Goal: Information Seeking & Learning: Learn about a topic

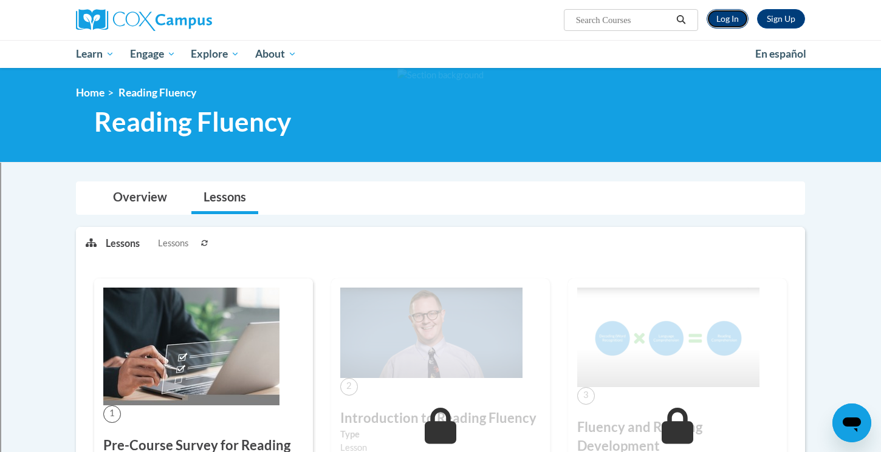
click at [718, 27] on link "Log In" at bounding box center [727, 18] width 42 height 19
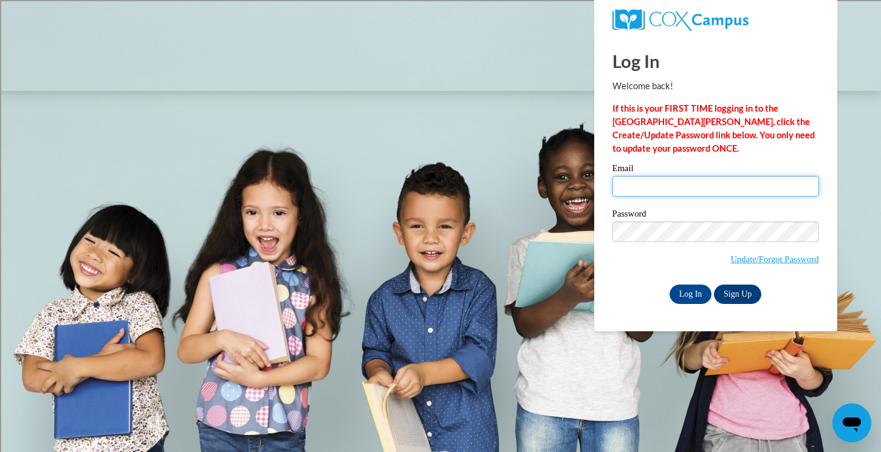
click at [708, 180] on input "Email" at bounding box center [715, 186] width 206 height 21
type input "mdebruin@shorewood.k12.wi.us"
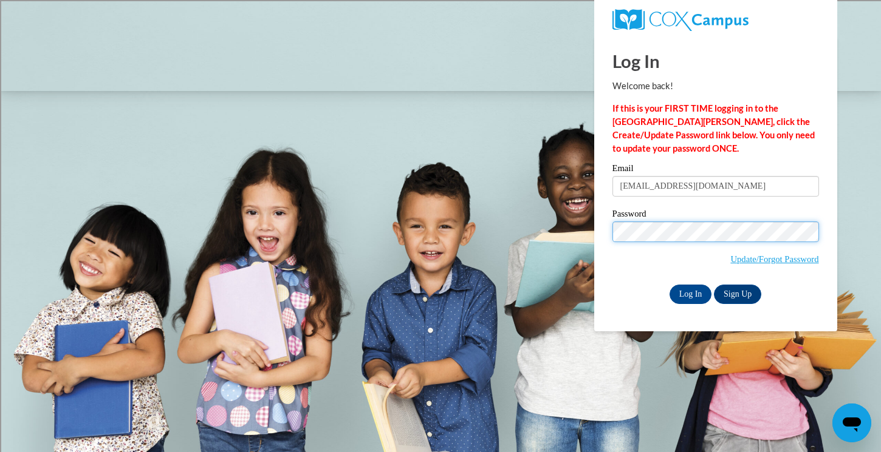
click at [669, 285] on input "Log In" at bounding box center [690, 294] width 43 height 19
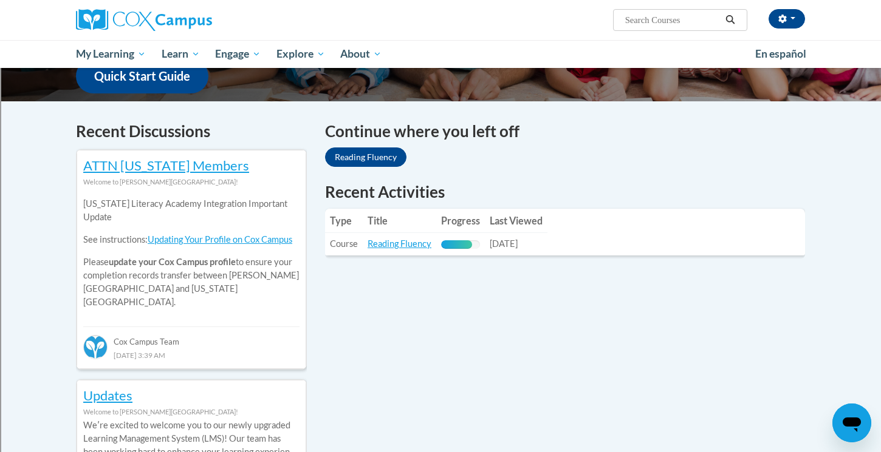
scroll to position [344, 0]
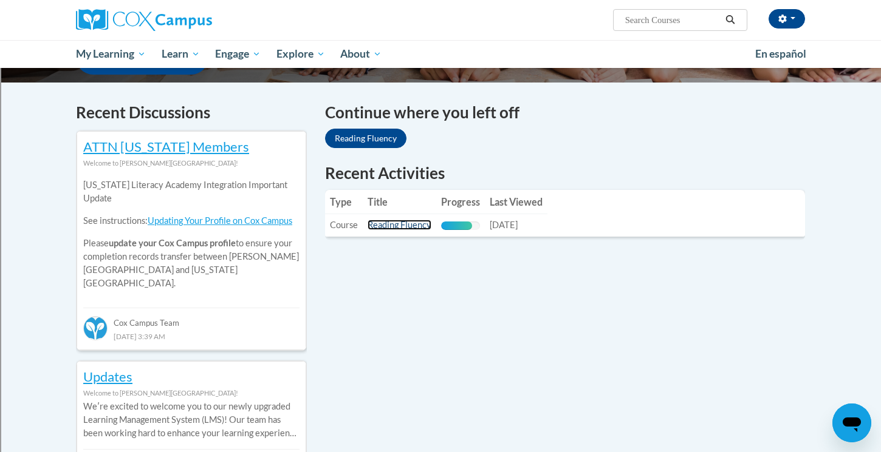
click at [423, 225] on link "Reading Fluency" at bounding box center [399, 225] width 64 height 10
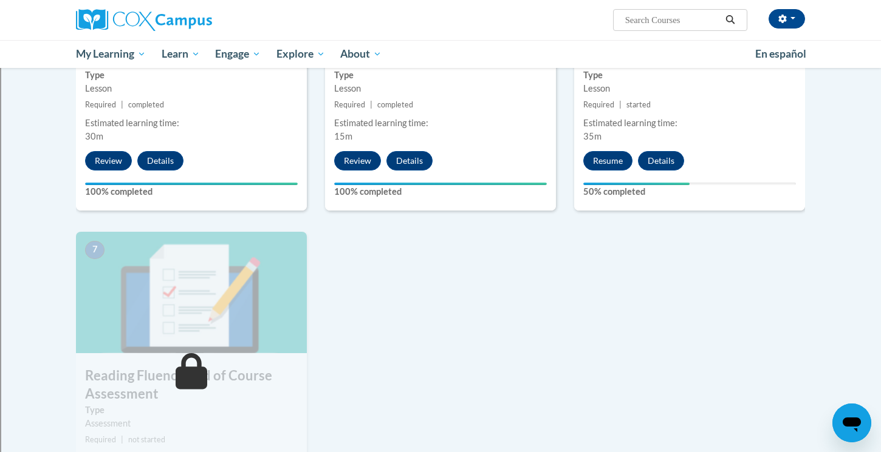
scroll to position [728, 0]
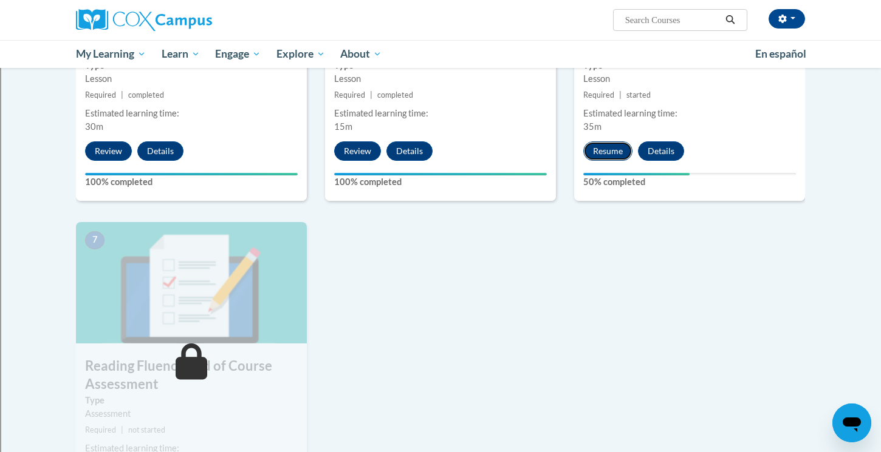
click at [602, 150] on button "Resume" at bounding box center [607, 150] width 49 height 19
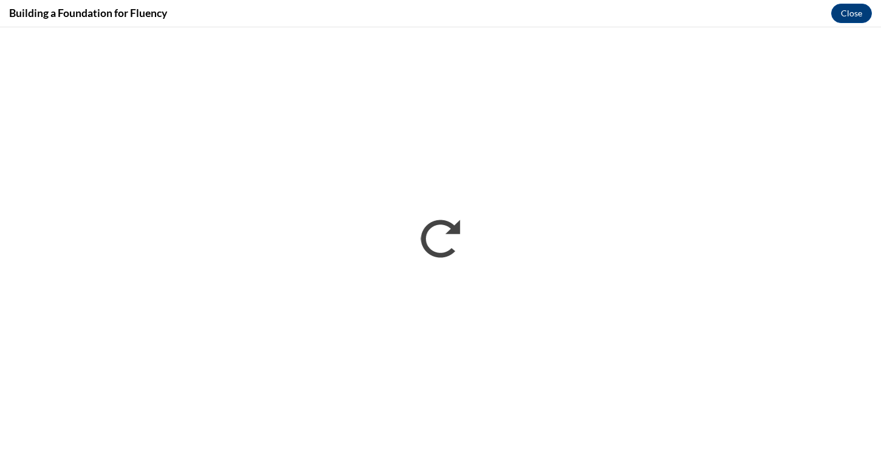
scroll to position [0, 0]
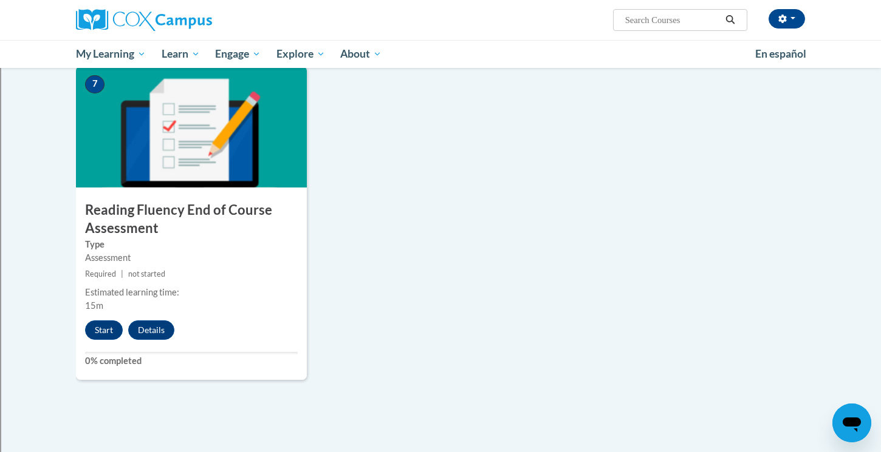
scroll to position [898, 0]
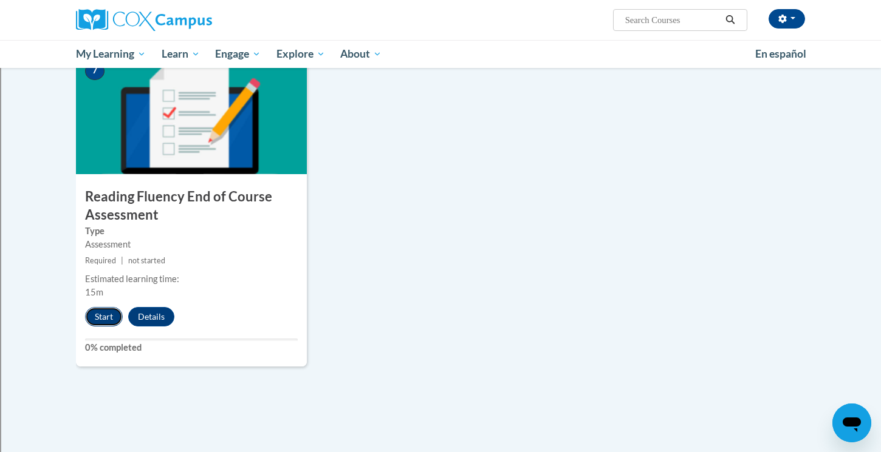
click at [103, 321] on button "Start" at bounding box center [104, 316] width 38 height 19
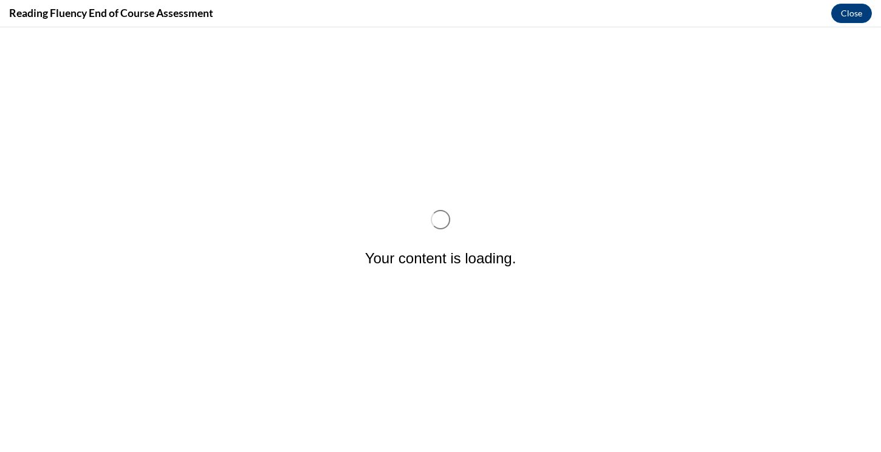
scroll to position [0, 0]
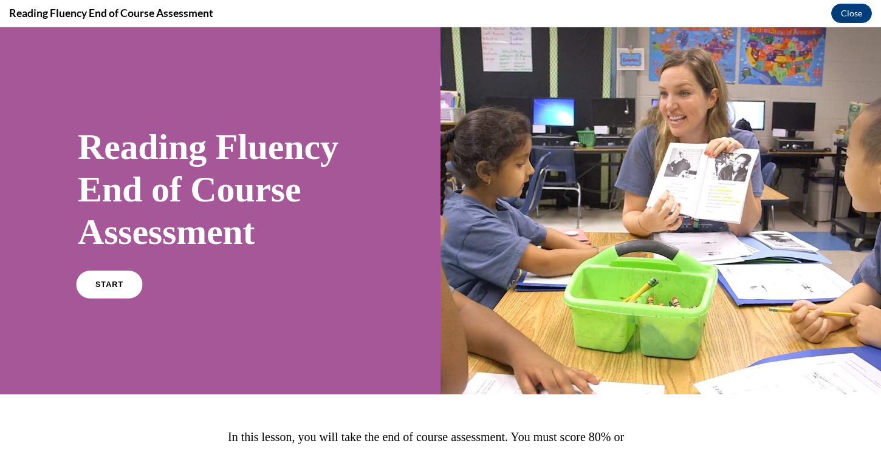
click at [103, 287] on span "START" at bounding box center [109, 285] width 28 height 9
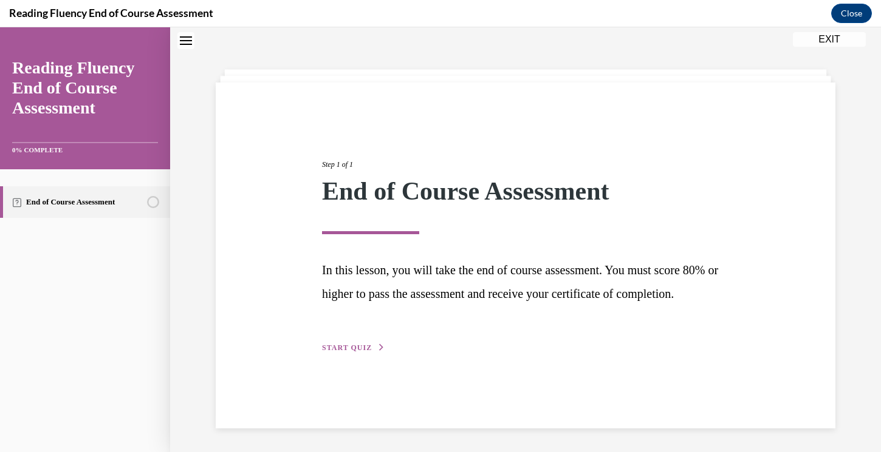
scroll to position [38, 0]
click at [340, 352] on span "START QUIZ" at bounding box center [347, 347] width 50 height 9
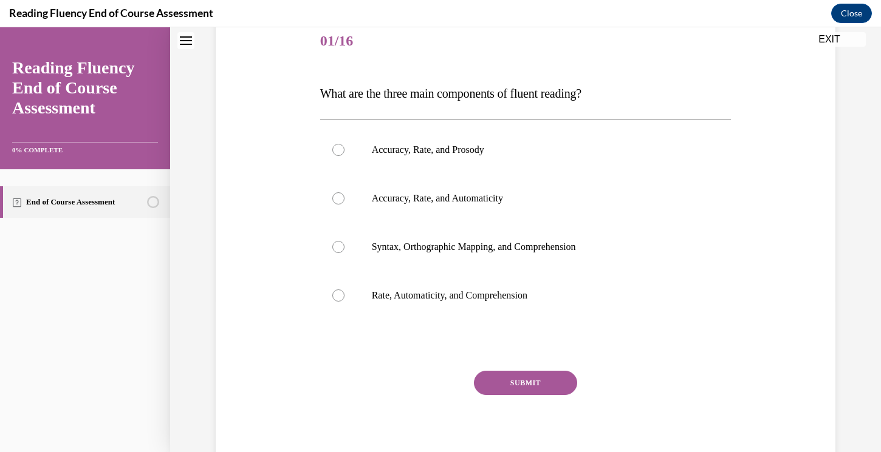
scroll to position [151, 0]
click at [338, 152] on div at bounding box center [338, 151] width 12 height 12
click at [338, 152] on input "Accuracy, Rate, and Prosody" at bounding box center [338, 151] width 12 height 12
radio input "true"
click at [522, 379] on button "SUBMIT" at bounding box center [525, 384] width 103 height 24
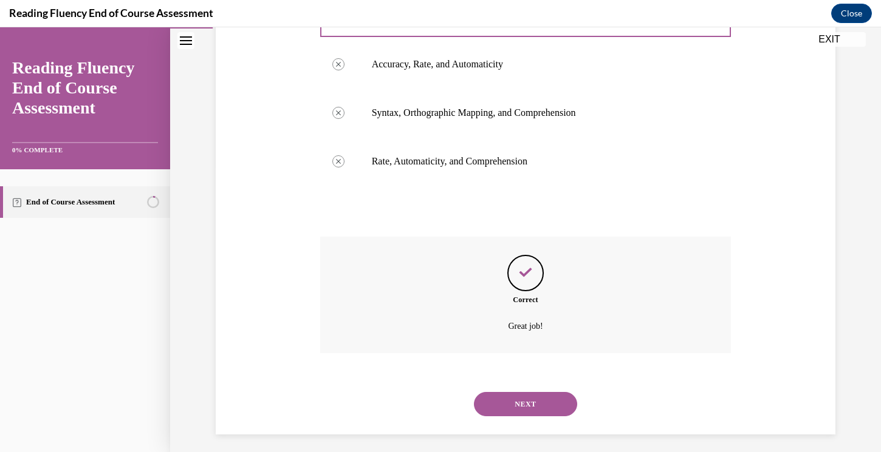
scroll to position [292, 0]
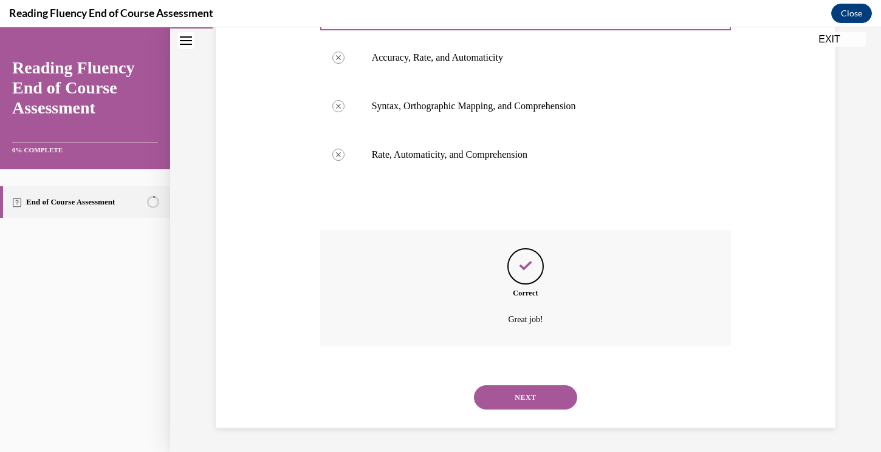
click at [526, 395] on button "NEXT" at bounding box center [525, 398] width 103 height 24
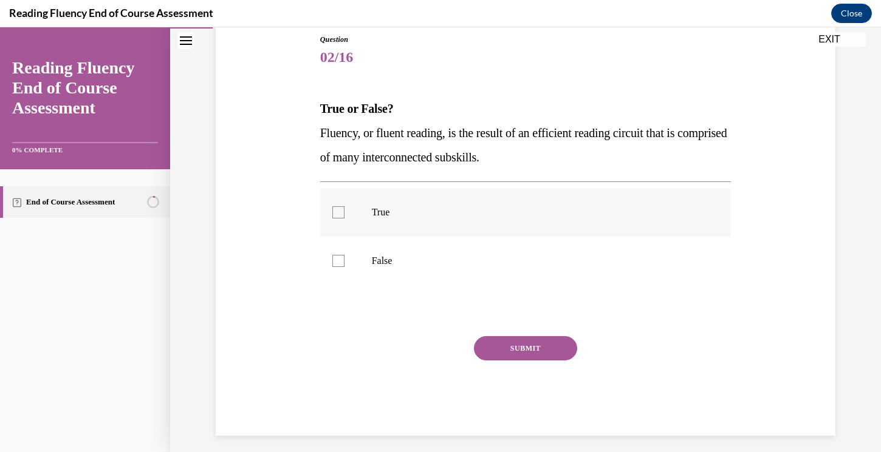
click at [338, 207] on div at bounding box center [338, 212] width 12 height 12
click at [338, 207] on input "True" at bounding box center [338, 212] width 12 height 12
checkbox input "true"
click at [513, 355] on button "SUBMIT" at bounding box center [525, 348] width 103 height 24
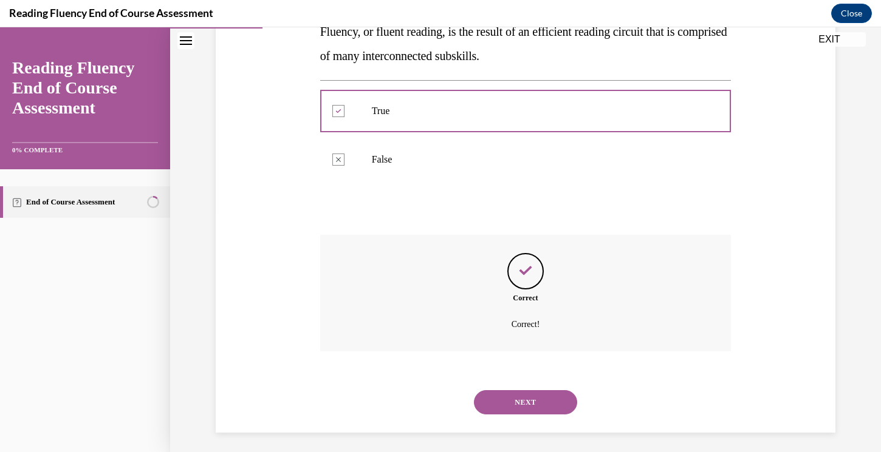
scroll to position [241, 0]
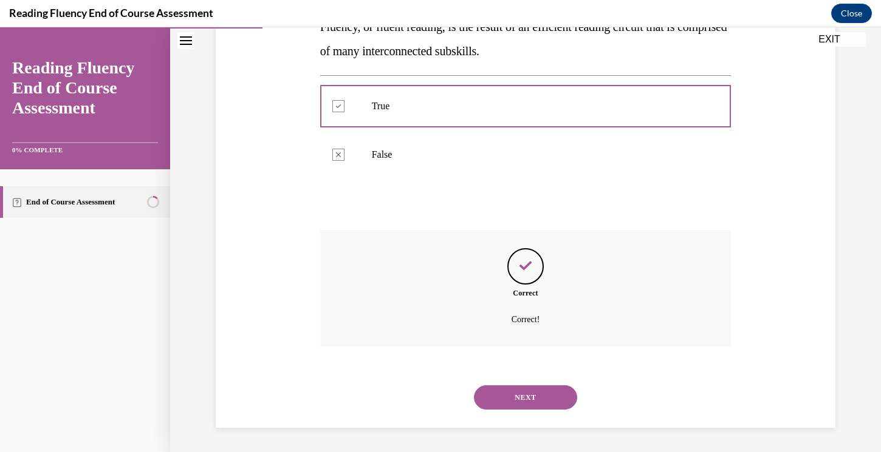
click at [523, 403] on button "NEXT" at bounding box center [525, 398] width 103 height 24
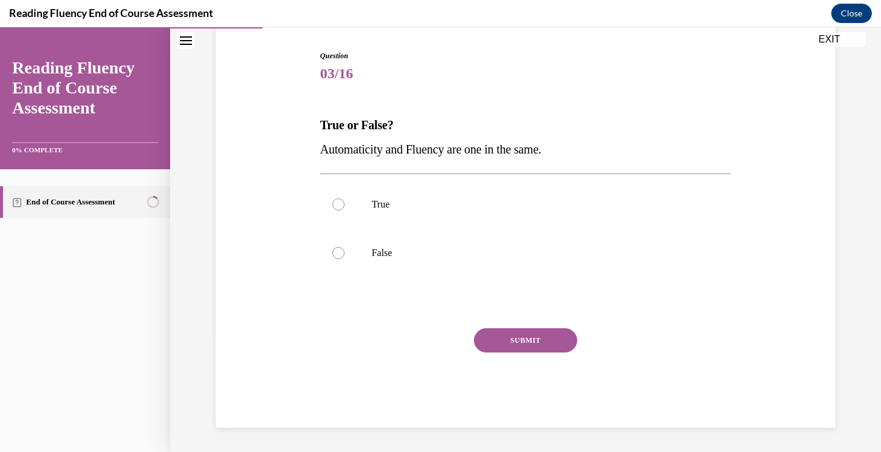
scroll to position [118, 0]
click at [516, 250] on p "False" at bounding box center [536, 253] width 329 height 12
click at [344, 250] on input "False" at bounding box center [338, 253] width 12 height 12
radio input "true"
click at [523, 339] on button "SUBMIT" at bounding box center [525, 341] width 103 height 24
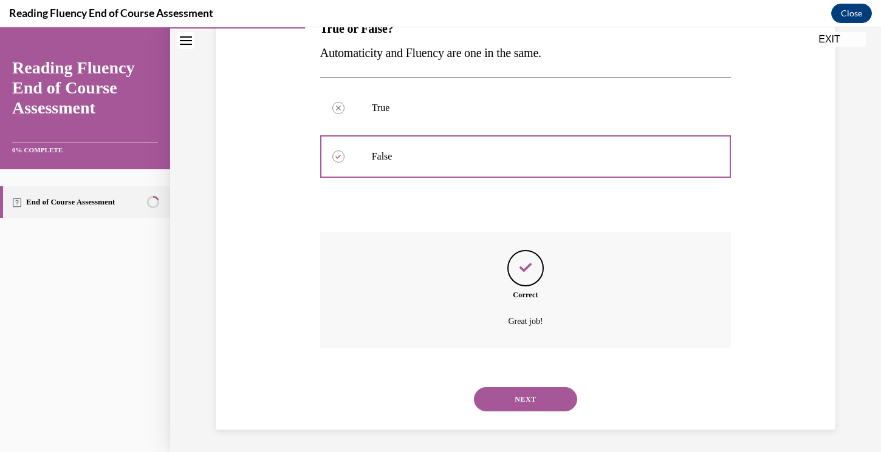
scroll to position [217, 0]
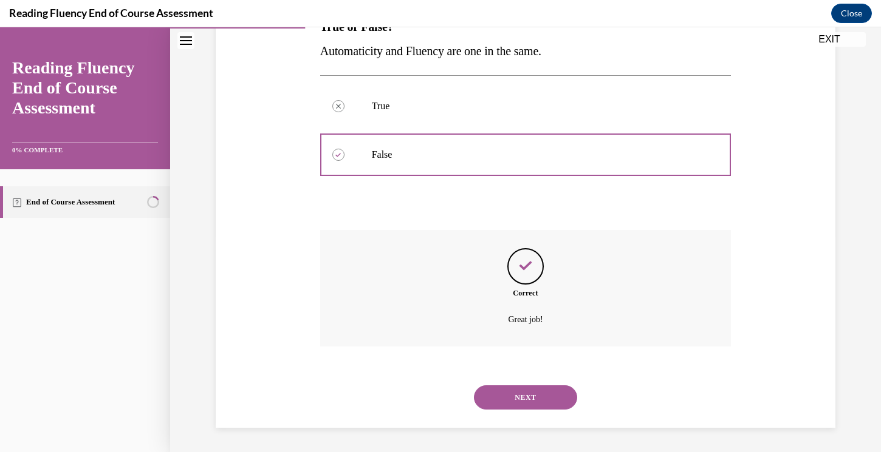
click at [513, 393] on button "NEXT" at bounding box center [525, 398] width 103 height 24
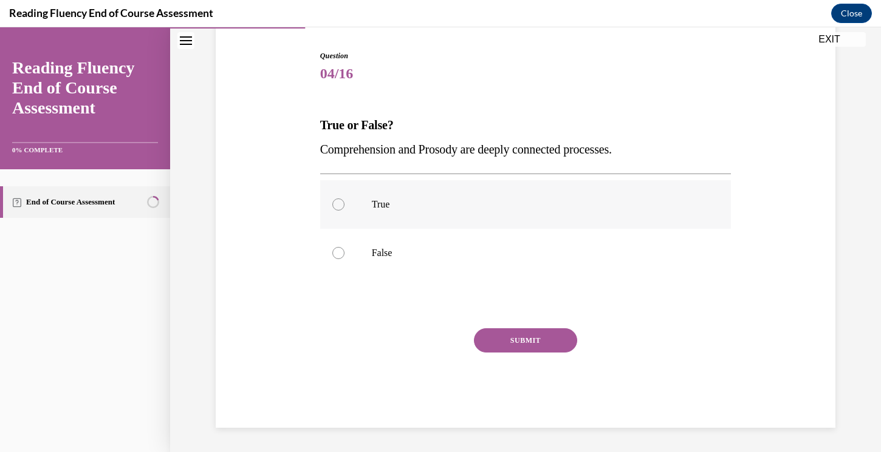
click at [361, 212] on label "True" at bounding box center [525, 204] width 411 height 49
click at [344, 211] on input "True" at bounding box center [338, 205] width 12 height 12
radio input "true"
click at [516, 339] on button "SUBMIT" at bounding box center [525, 341] width 103 height 24
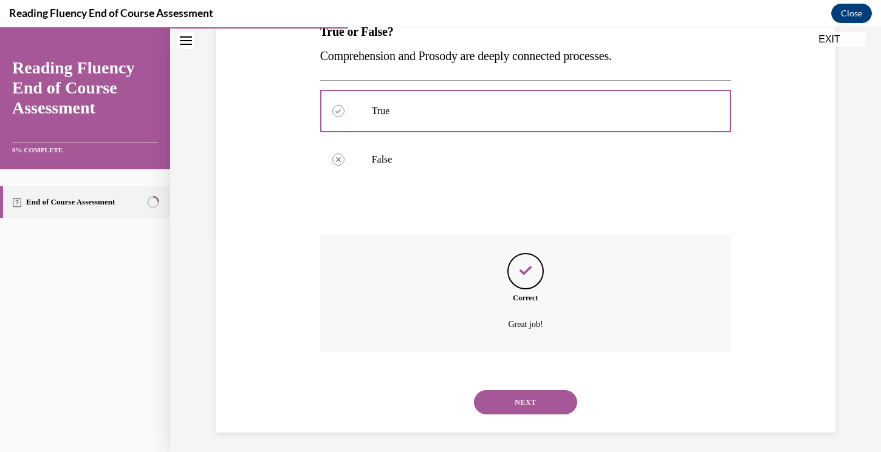
scroll to position [217, 0]
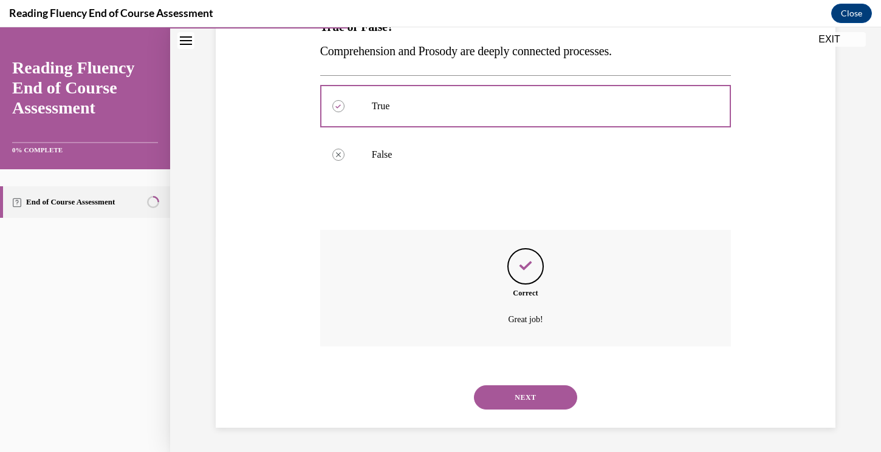
click at [511, 398] on button "NEXT" at bounding box center [525, 398] width 103 height 24
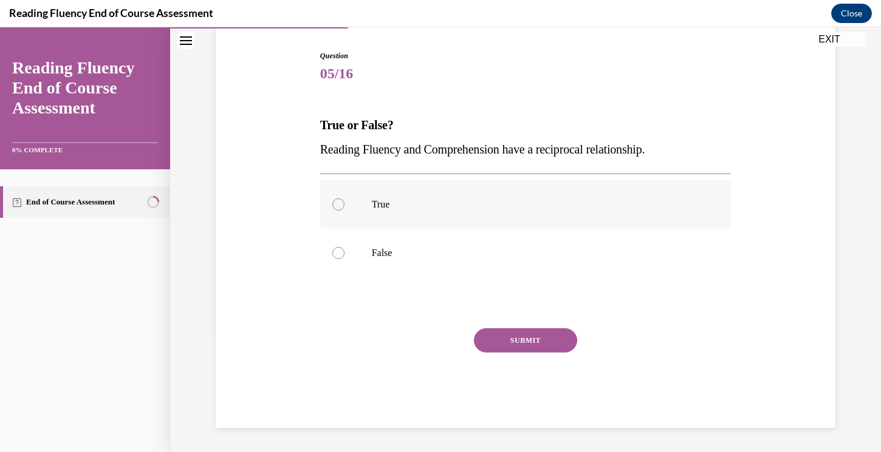
click at [338, 205] on div at bounding box center [338, 205] width 12 height 12
click at [338, 205] on input "True" at bounding box center [338, 205] width 12 height 12
radio input "true"
click at [519, 342] on button "SUBMIT" at bounding box center [525, 341] width 103 height 24
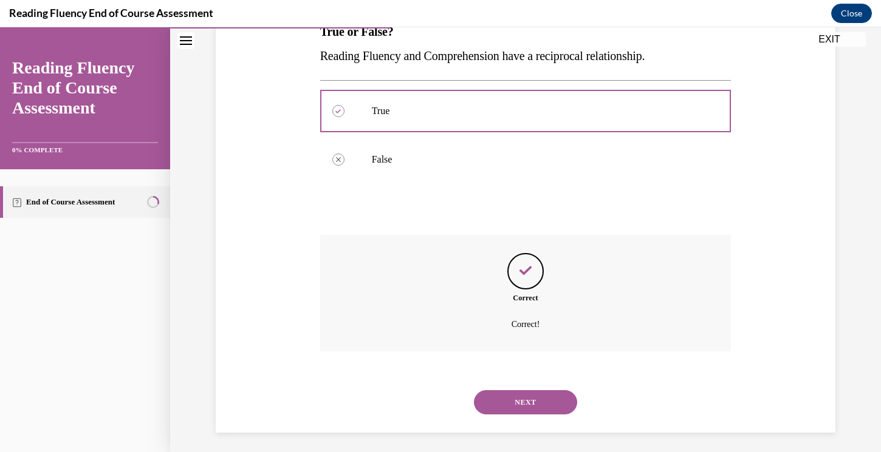
scroll to position [217, 0]
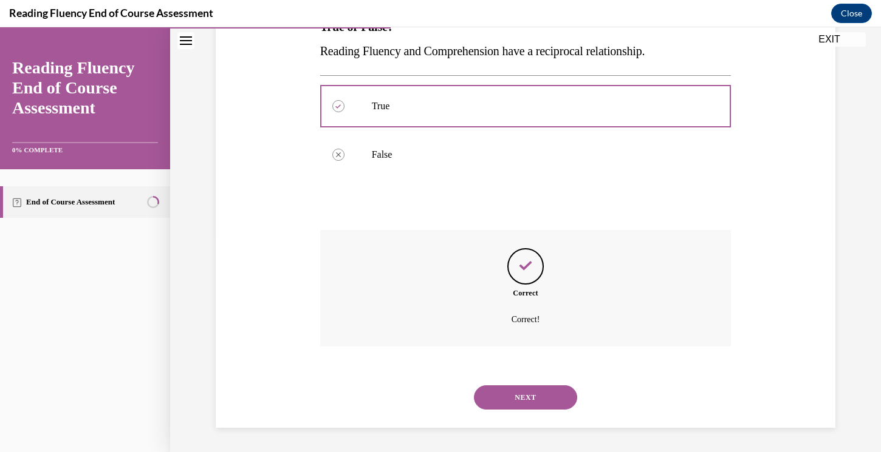
click at [520, 393] on button "NEXT" at bounding box center [525, 398] width 103 height 24
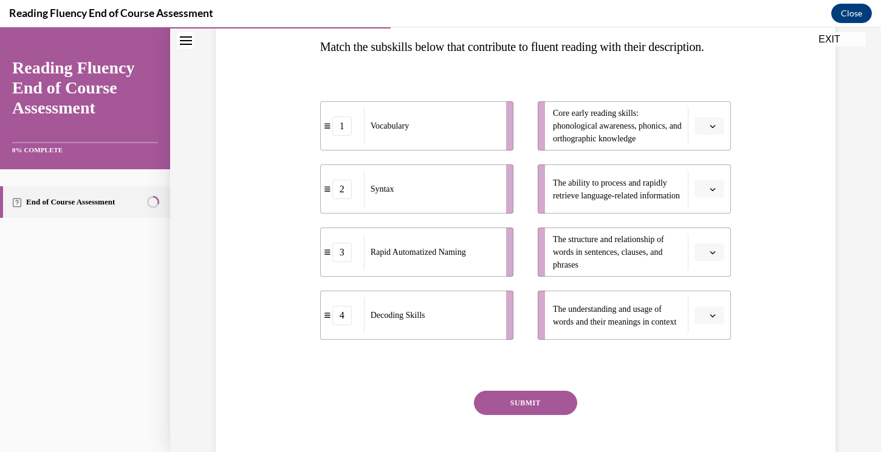
scroll to position [197, 0]
click at [713, 128] on icon "button" at bounding box center [712, 125] width 5 height 3
click at [697, 276] on div "4" at bounding box center [707, 274] width 30 height 24
click at [710, 191] on icon "button" at bounding box center [712, 189] width 5 height 3
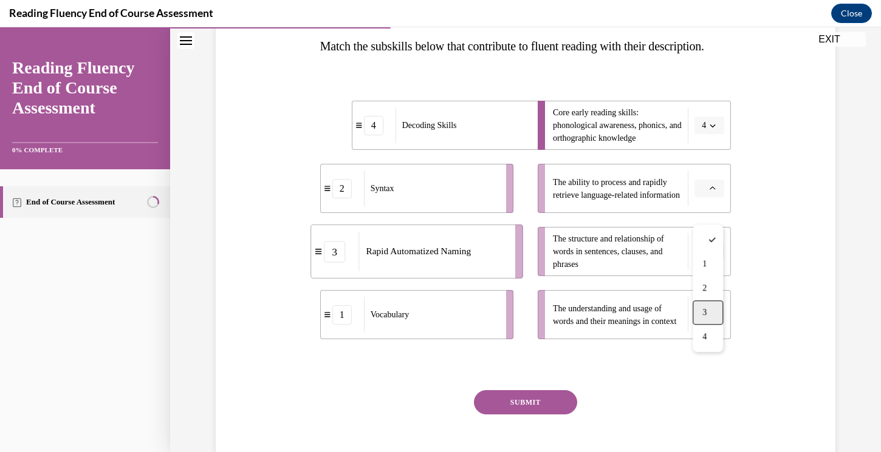
click at [704, 315] on span "3" at bounding box center [704, 313] width 4 height 10
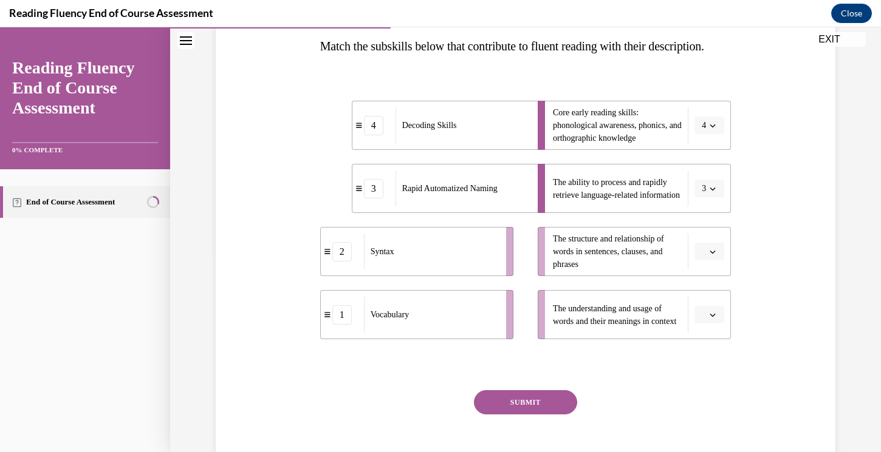
click at [710, 255] on icon "button" at bounding box center [712, 252] width 6 height 6
click at [702, 350] on span "2" at bounding box center [704, 352] width 4 height 10
click at [714, 318] on icon "button" at bounding box center [712, 315] width 6 height 6
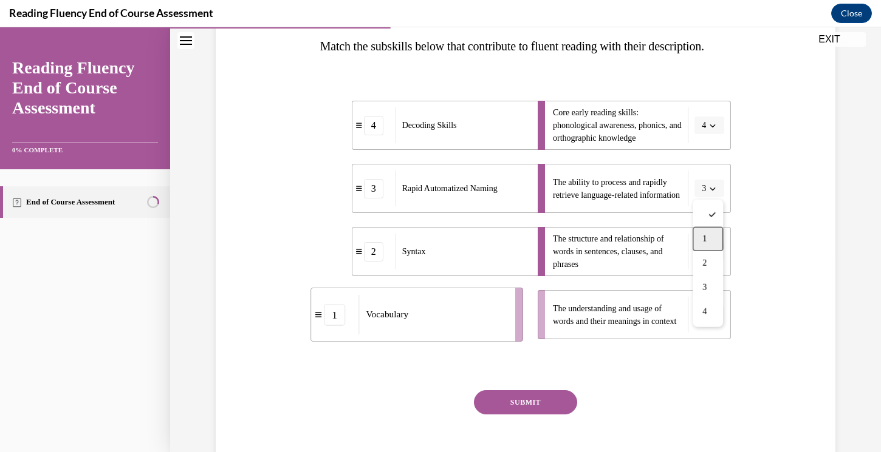
click at [713, 240] on div "1" at bounding box center [707, 239] width 30 height 24
click at [554, 415] on button "SUBMIT" at bounding box center [525, 402] width 103 height 24
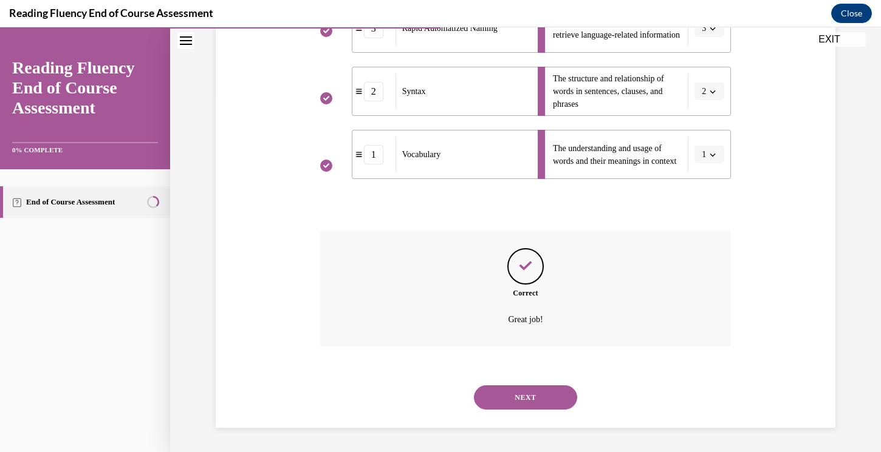
scroll to position [382, 0]
click at [535, 397] on button "NEXT" at bounding box center [525, 398] width 103 height 24
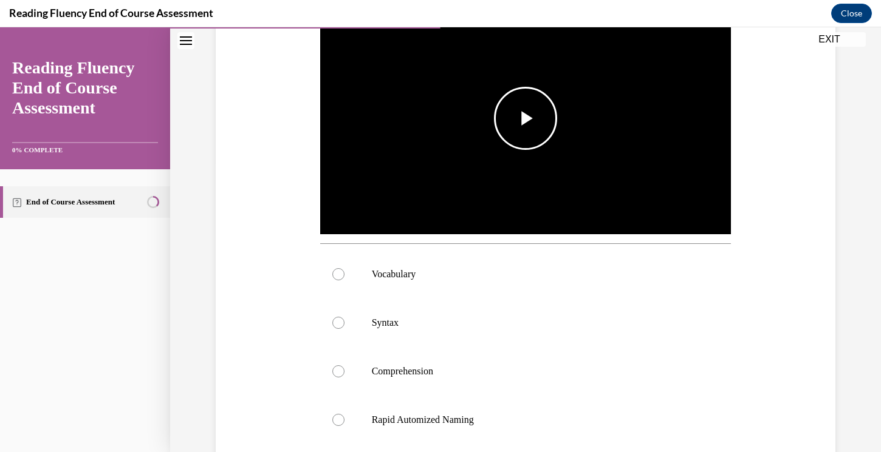
scroll to position [288, 0]
click at [525, 120] on span "Video player" at bounding box center [525, 120] width 0 height 0
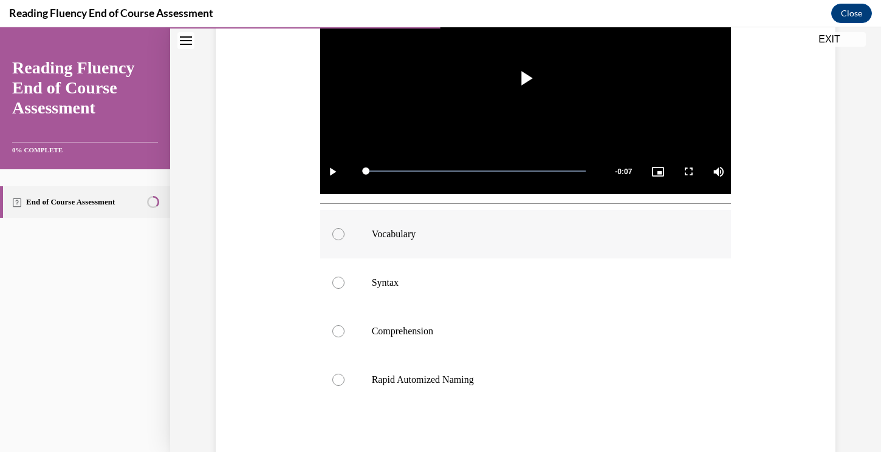
scroll to position [333, 0]
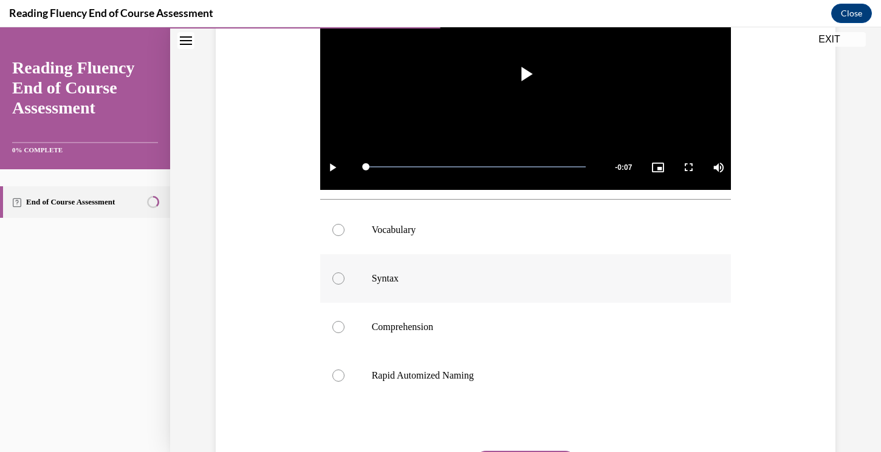
click at [505, 287] on label "Syntax" at bounding box center [525, 278] width 411 height 49
click at [344, 285] on input "Syntax" at bounding box center [338, 279] width 12 height 12
radio input "true"
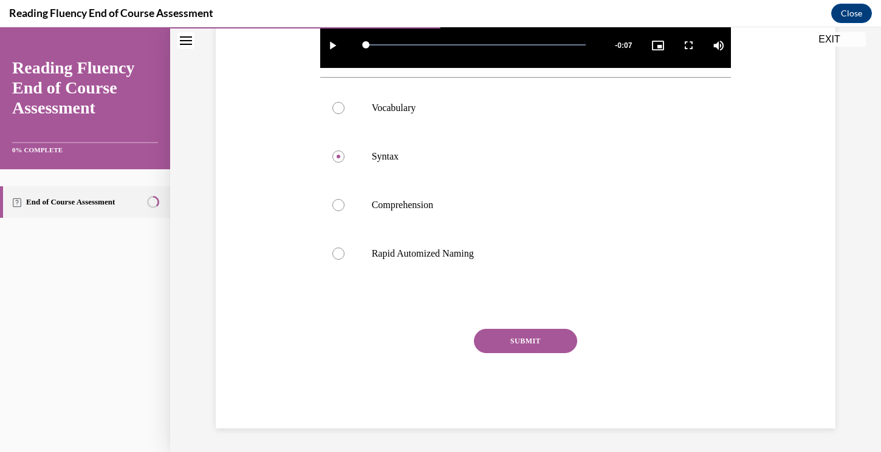
click at [549, 339] on button "SUBMIT" at bounding box center [525, 341] width 103 height 24
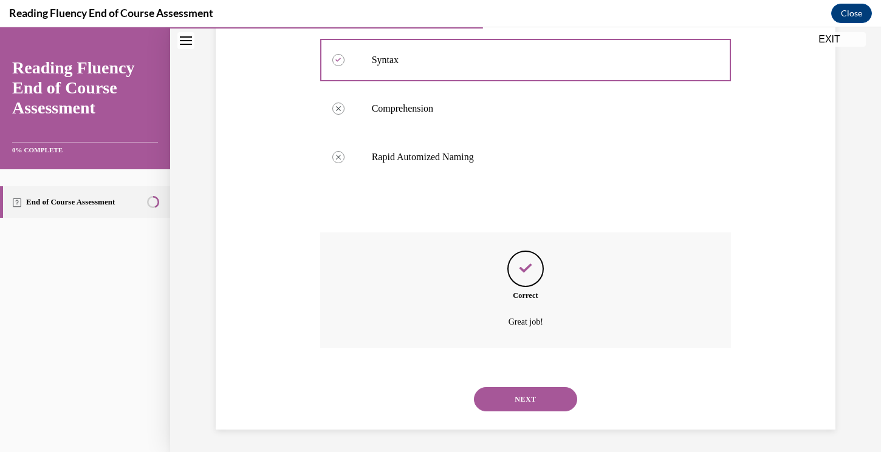
scroll to position [554, 0]
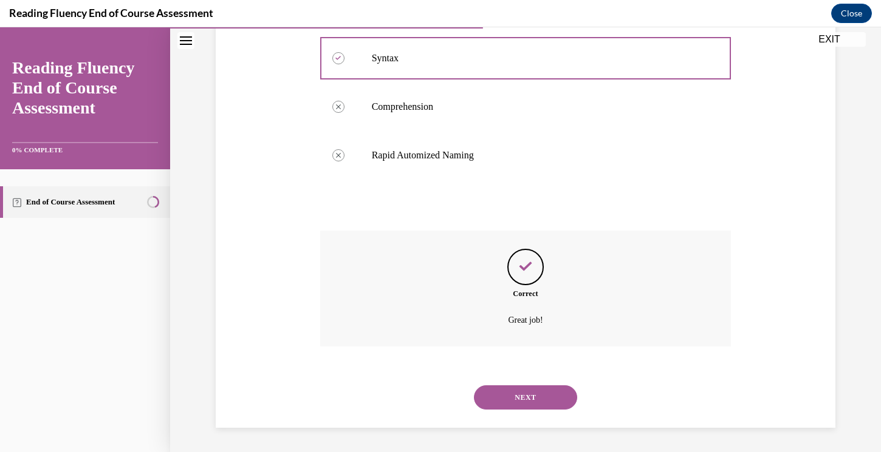
click at [525, 395] on button "NEXT" at bounding box center [525, 398] width 103 height 24
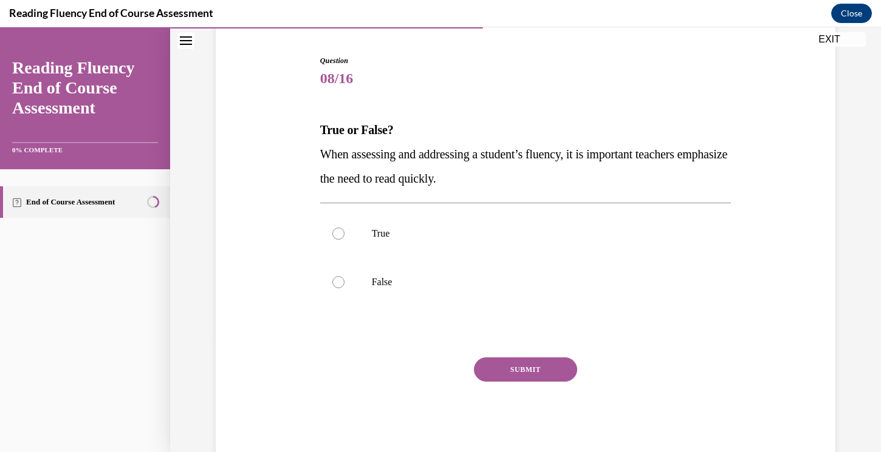
scroll to position [113, 0]
click at [445, 291] on label "False" at bounding box center [525, 283] width 411 height 49
click at [344, 289] on input "False" at bounding box center [338, 283] width 12 height 12
radio input "true"
click at [519, 373] on button "SUBMIT" at bounding box center [525, 370] width 103 height 24
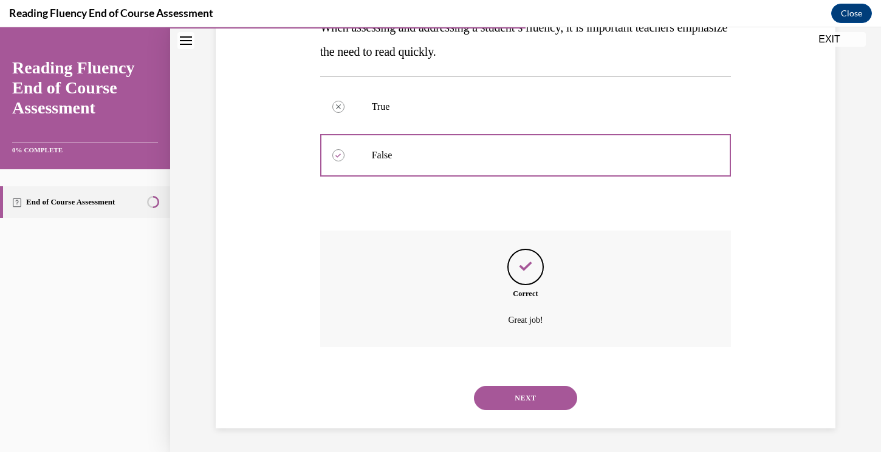
scroll to position [241, 0]
click at [520, 392] on button "NEXT" at bounding box center [525, 398] width 103 height 24
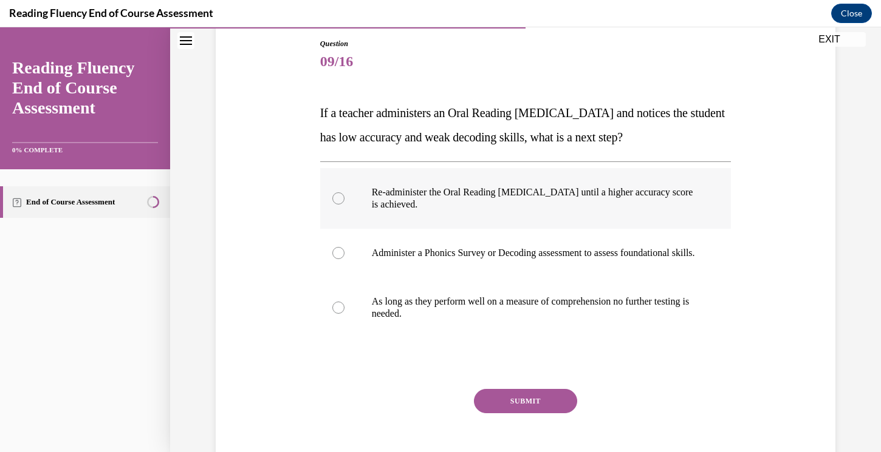
scroll to position [132, 0]
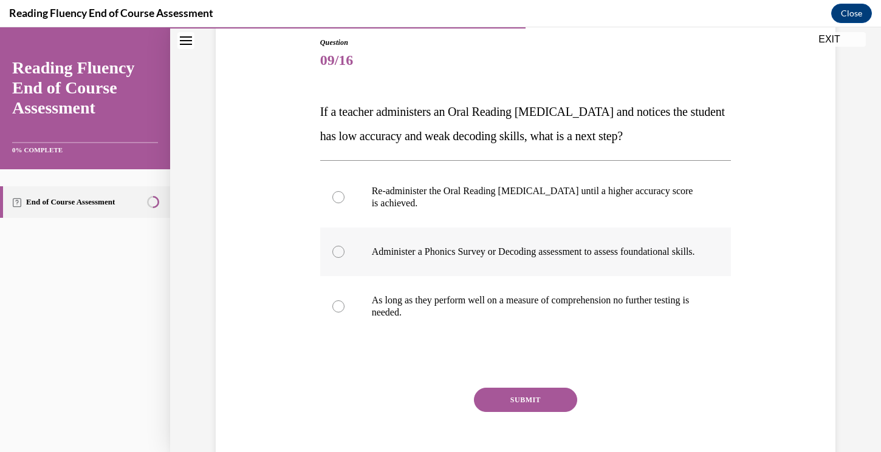
click at [336, 258] on div at bounding box center [338, 252] width 12 height 12
click at [336, 258] on input "Administer a Phonics Survey or Decoding assessment to assess foundational skill…" at bounding box center [338, 252] width 12 height 12
radio input "true"
click at [540, 412] on button "SUBMIT" at bounding box center [525, 400] width 103 height 24
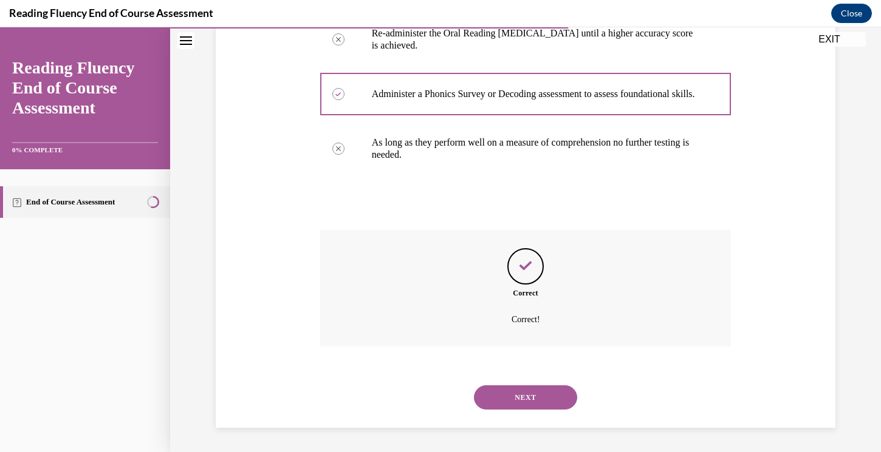
scroll to position [302, 0]
click at [533, 400] on button "NEXT" at bounding box center [525, 398] width 103 height 24
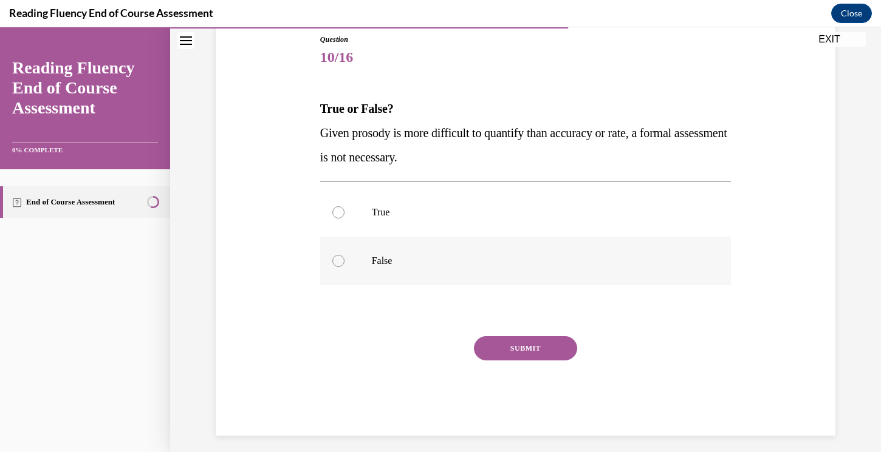
click at [339, 259] on div at bounding box center [338, 261] width 12 height 12
click at [339, 259] on input "False" at bounding box center [338, 261] width 12 height 12
radio input "true"
click at [533, 344] on button "SUBMIT" at bounding box center [525, 348] width 103 height 24
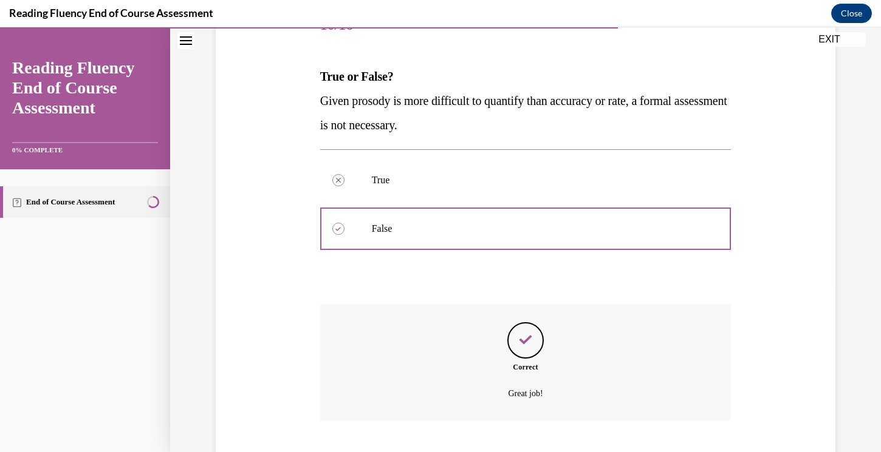
scroll to position [241, 0]
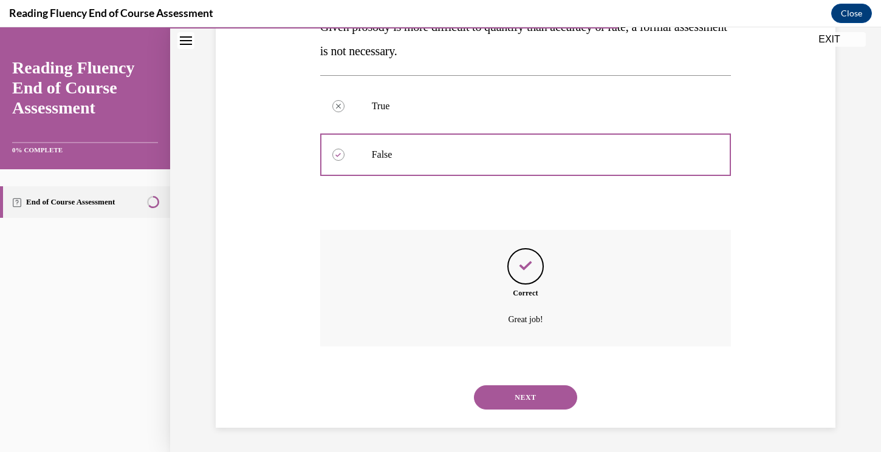
click at [528, 390] on button "NEXT" at bounding box center [525, 398] width 103 height 24
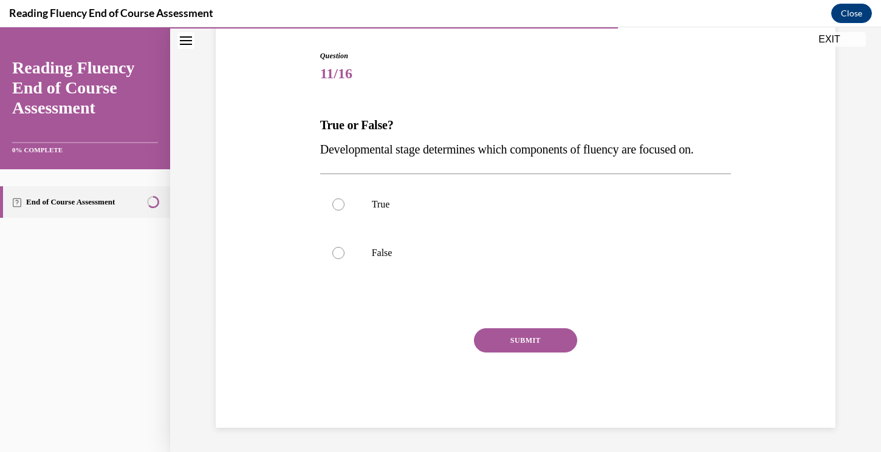
scroll to position [118, 0]
click at [339, 200] on div at bounding box center [338, 205] width 12 height 12
click at [339, 200] on input "True" at bounding box center [338, 205] width 12 height 12
radio input "true"
click at [338, 206] on div at bounding box center [338, 205] width 12 height 12
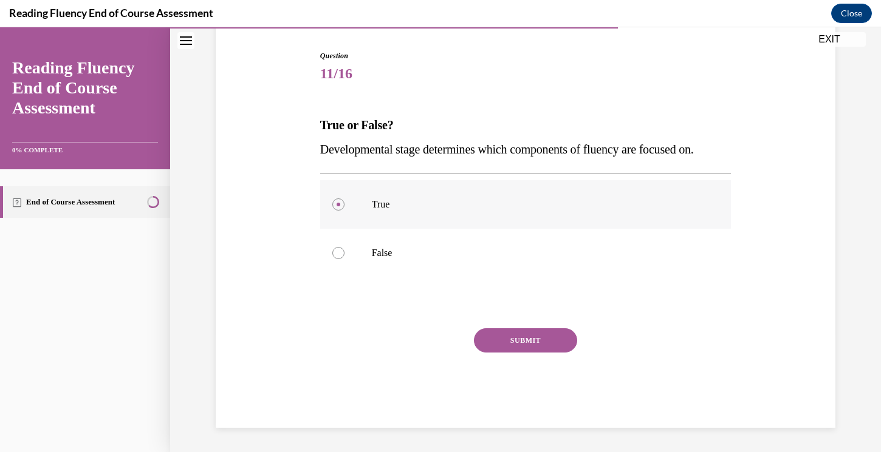
click at [338, 206] on input "True" at bounding box center [338, 205] width 12 height 12
click at [537, 336] on button "SUBMIT" at bounding box center [525, 341] width 103 height 24
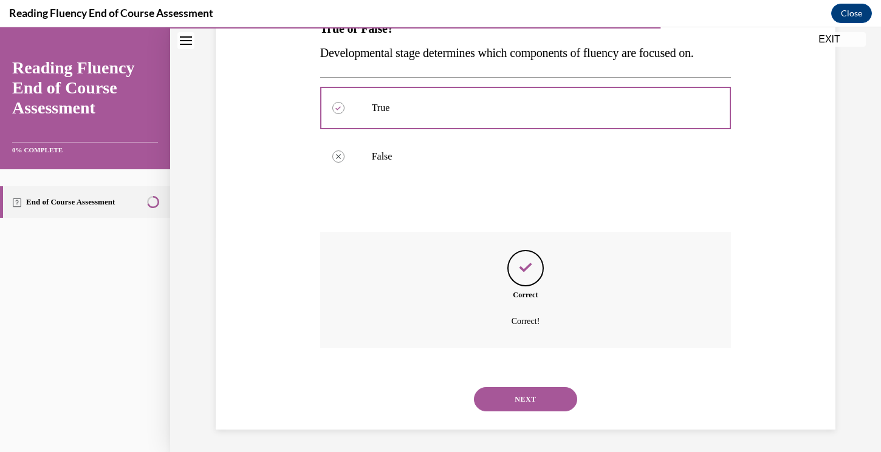
scroll to position [217, 0]
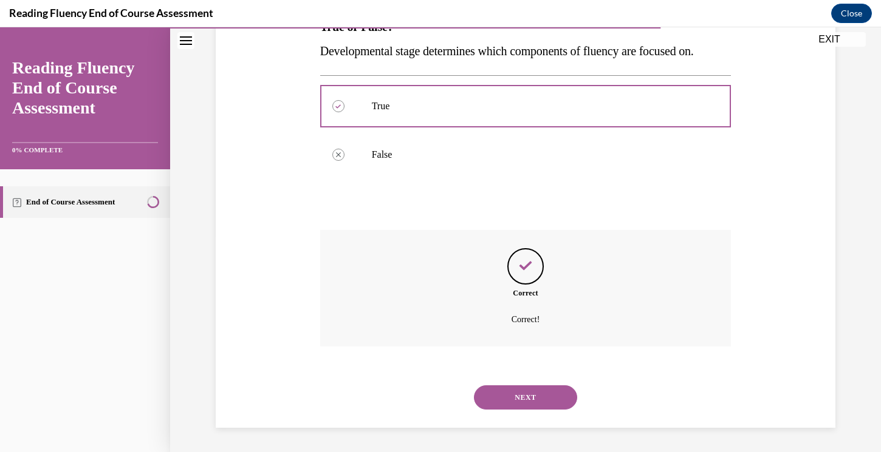
click at [523, 393] on button "NEXT" at bounding box center [525, 398] width 103 height 24
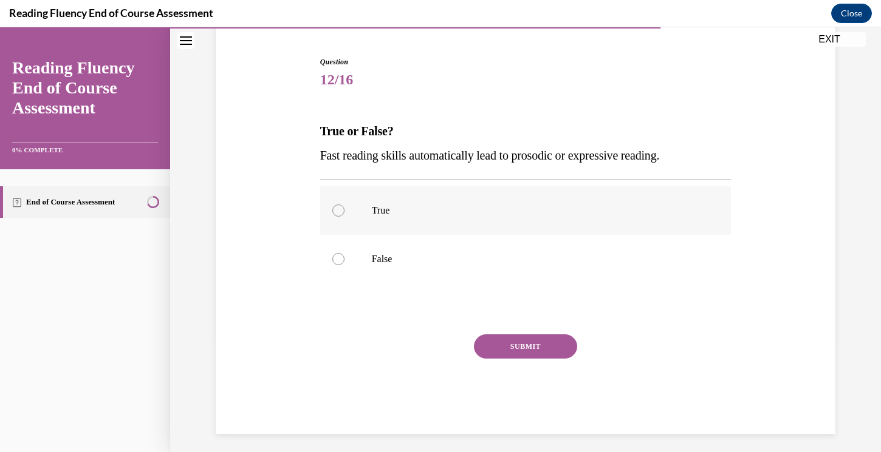
scroll to position [111, 0]
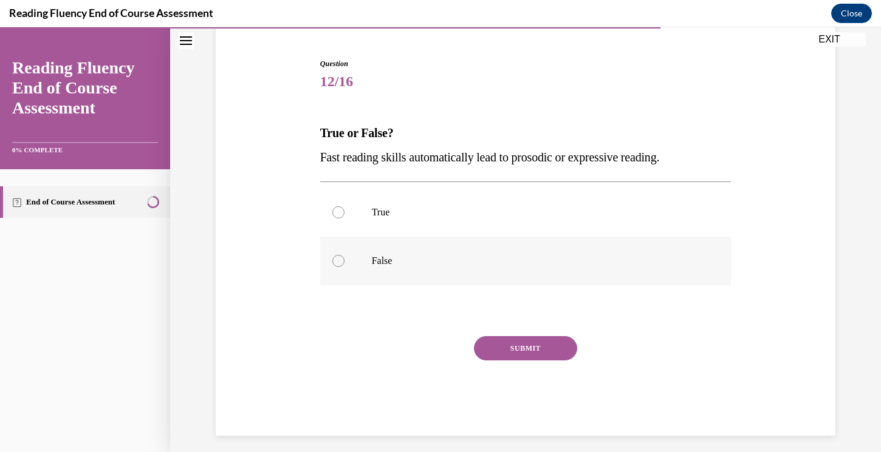
click at [338, 262] on div at bounding box center [338, 261] width 12 height 12
click at [338, 262] on input "False" at bounding box center [338, 261] width 12 height 12
radio input "true"
click at [517, 349] on button "SUBMIT" at bounding box center [525, 348] width 103 height 24
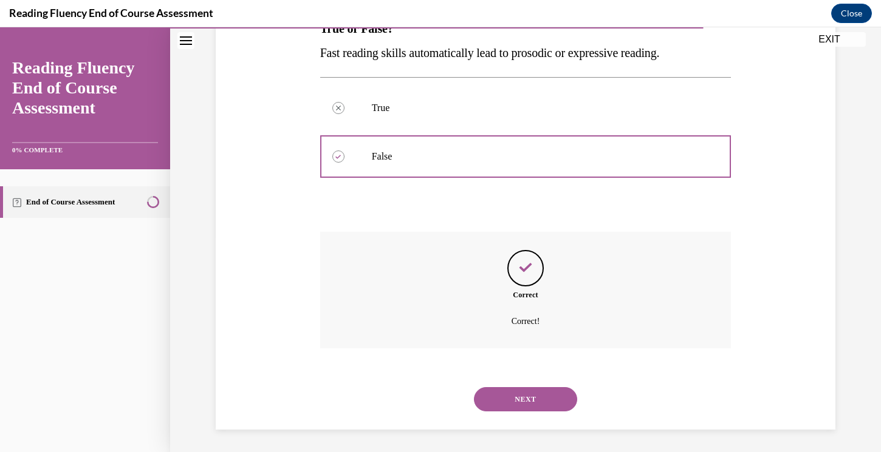
scroll to position [217, 0]
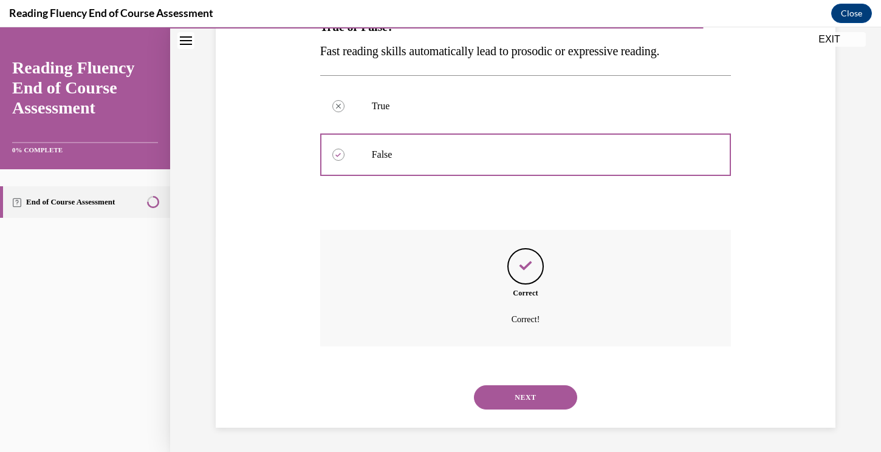
click at [518, 395] on button "NEXT" at bounding box center [525, 398] width 103 height 24
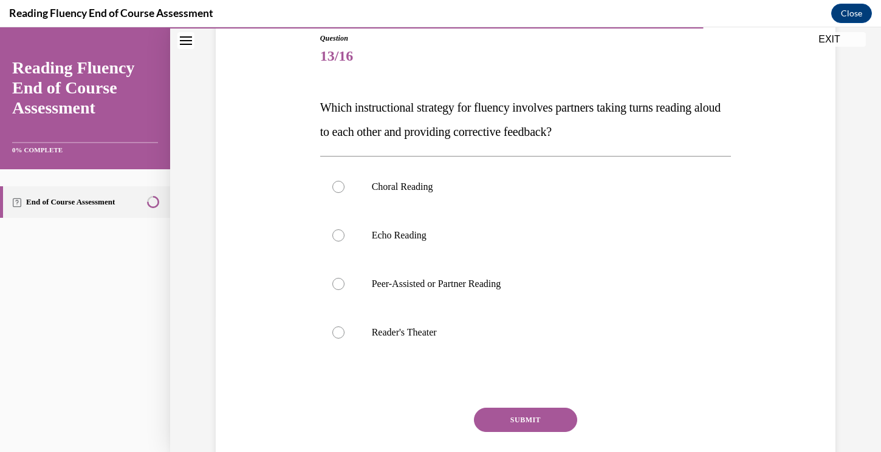
scroll to position [139, 0]
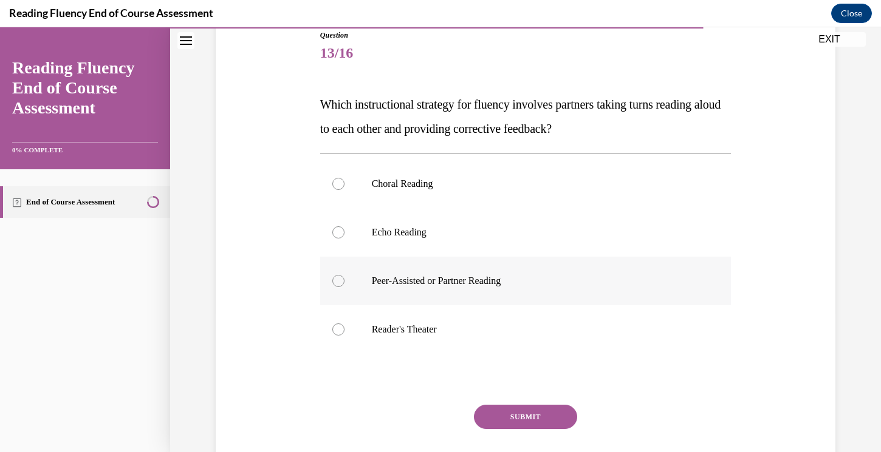
click at [337, 290] on label "Peer-Assisted or Partner Reading" at bounding box center [525, 281] width 411 height 49
click at [337, 287] on input "Peer-Assisted or Partner Reading" at bounding box center [338, 281] width 12 height 12
radio input "true"
click at [511, 424] on button "SUBMIT" at bounding box center [525, 417] width 103 height 24
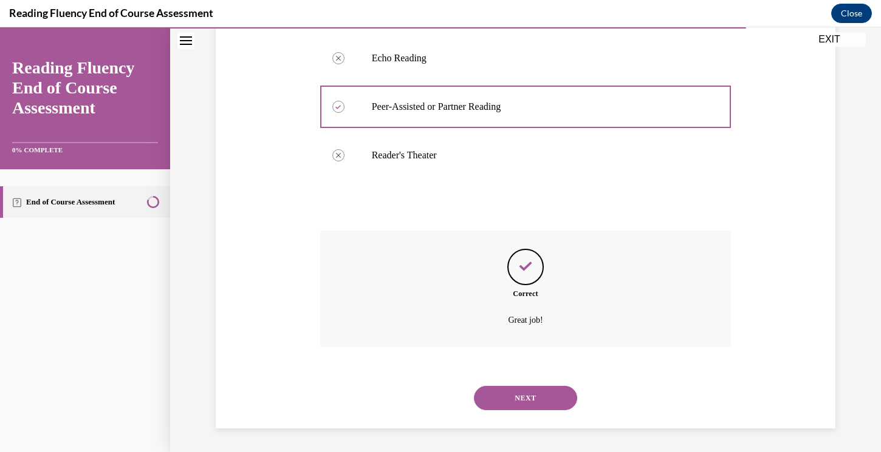
scroll to position [314, 0]
click at [530, 390] on button "NEXT" at bounding box center [525, 398] width 103 height 24
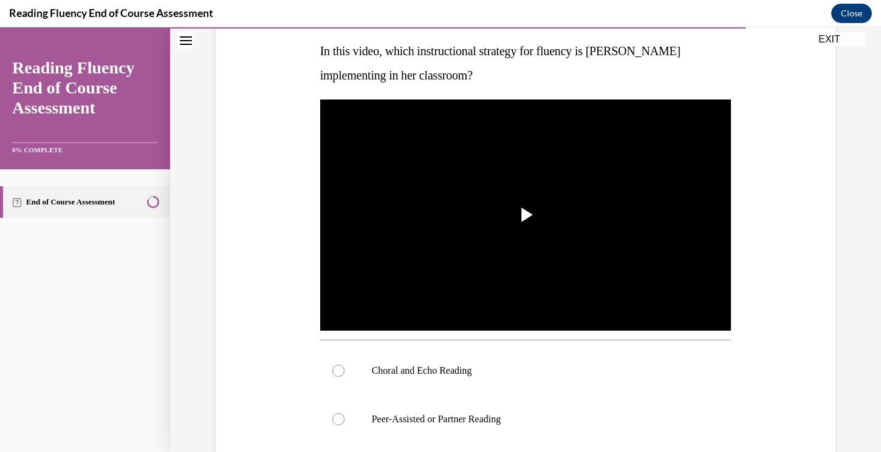
scroll to position [195, 0]
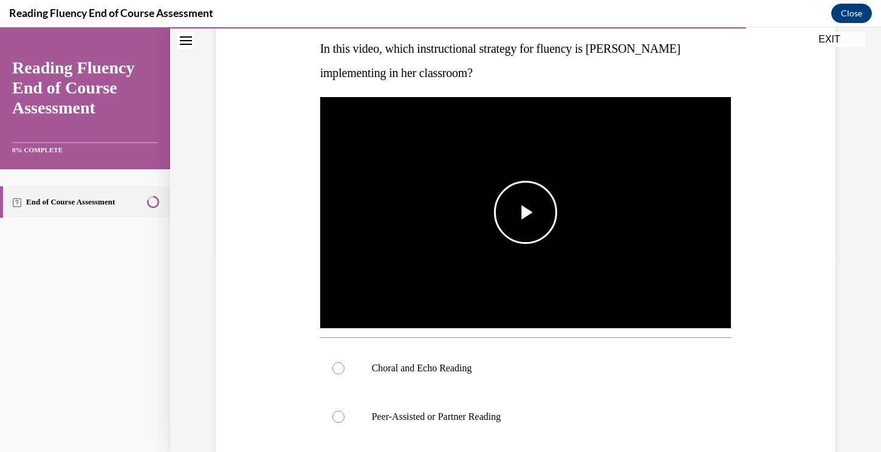
click at [525, 213] on span "Video player" at bounding box center [525, 213] width 0 height 0
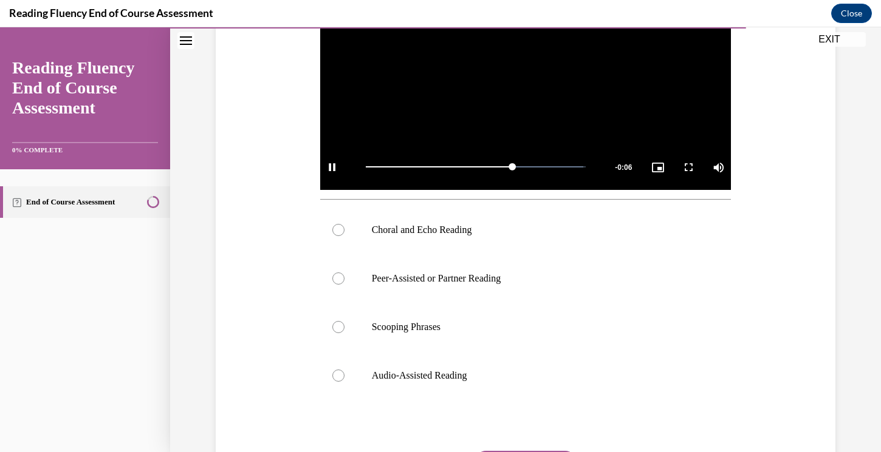
scroll to position [339, 0]
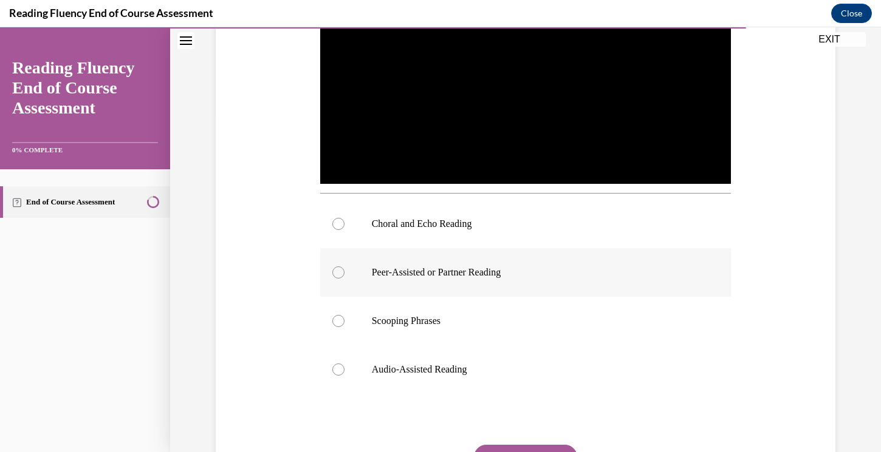
click at [335, 271] on div at bounding box center [338, 273] width 12 height 12
click at [335, 271] on input "Peer-Assisted or Partner Reading" at bounding box center [338, 273] width 12 height 12
radio input "true"
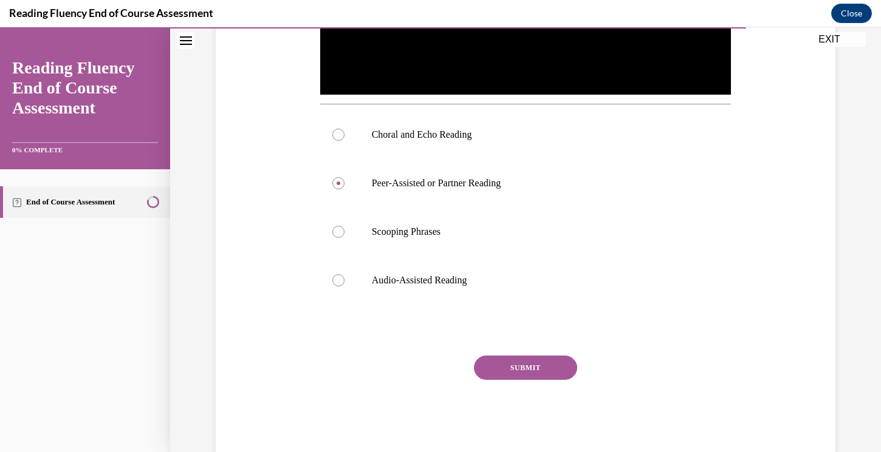
click at [519, 367] on button "SUBMIT" at bounding box center [525, 368] width 103 height 24
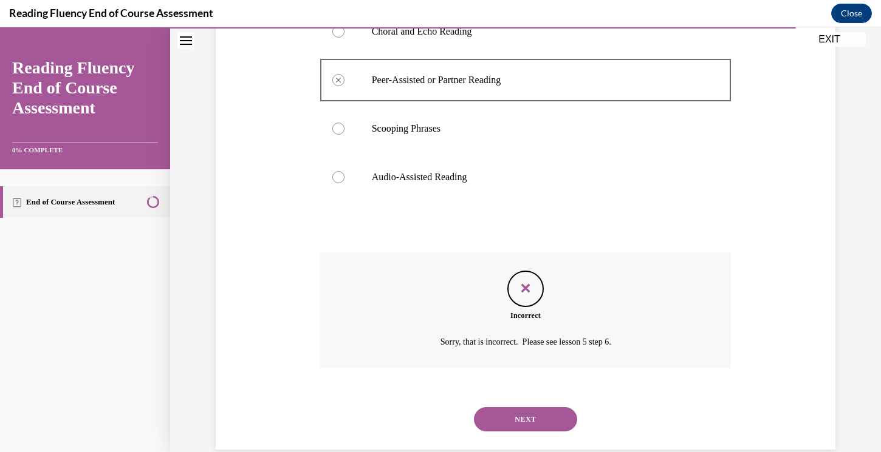
scroll to position [554, 0]
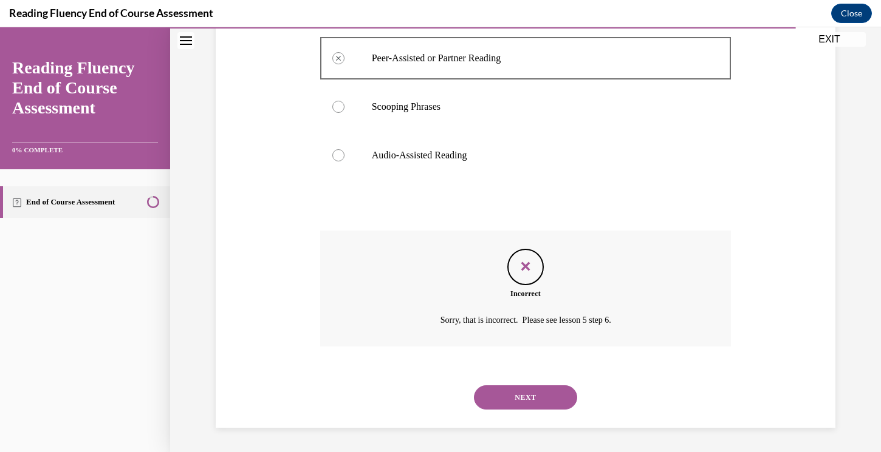
click at [522, 402] on button "NEXT" at bounding box center [525, 398] width 103 height 24
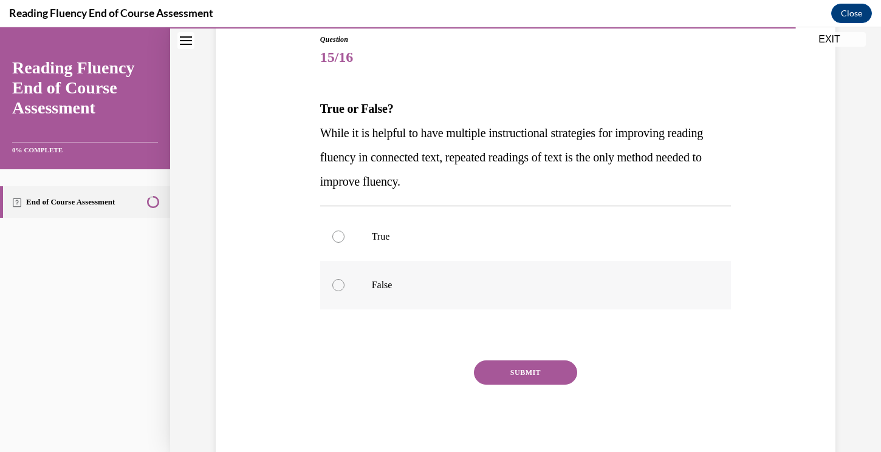
click at [340, 286] on div at bounding box center [338, 285] width 12 height 12
click at [340, 286] on input "False" at bounding box center [338, 285] width 12 height 12
radio input "true"
click at [542, 373] on button "SUBMIT" at bounding box center [525, 373] width 103 height 24
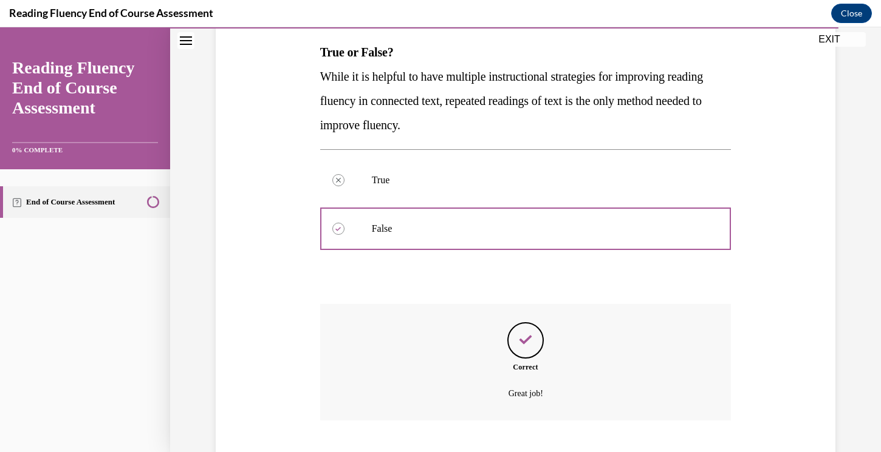
scroll to position [265, 0]
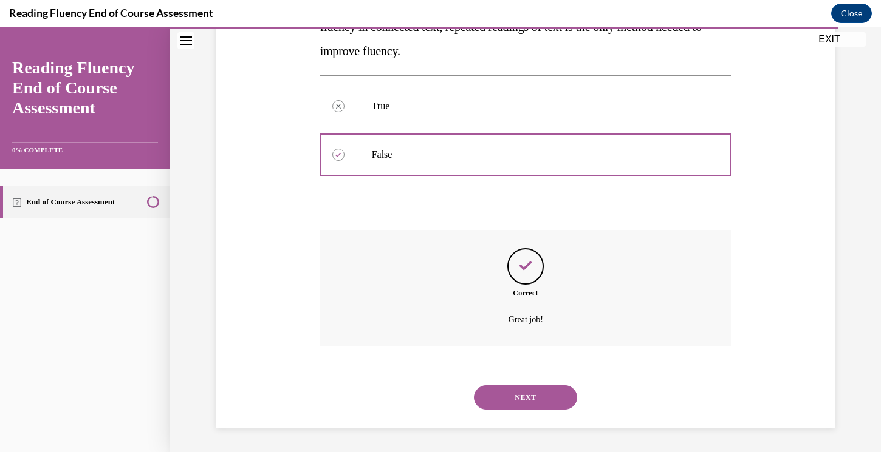
click at [516, 393] on button "NEXT" at bounding box center [525, 398] width 103 height 24
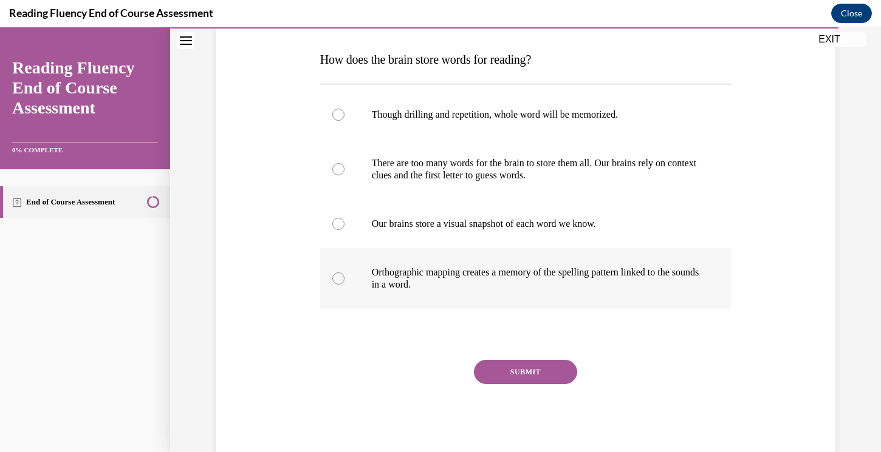
scroll to position [193, 0]
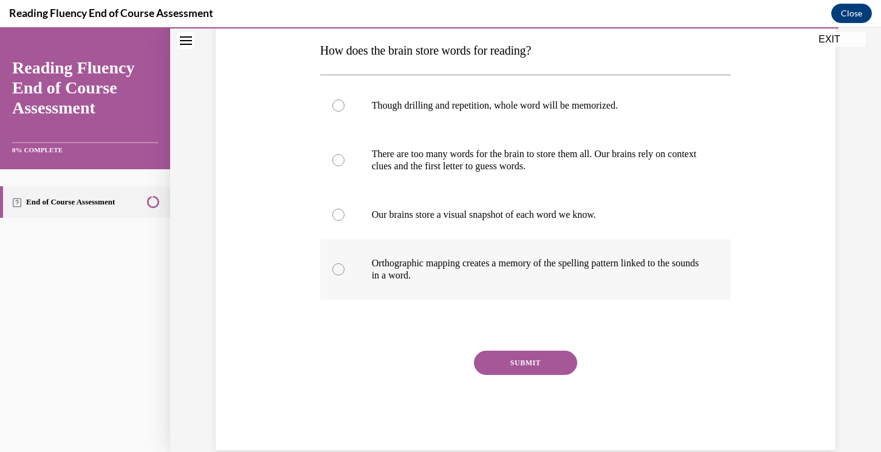
click at [334, 271] on div at bounding box center [338, 270] width 12 height 12
click at [334, 271] on input "Orthographic mapping creates a memory of the spelling pattern linked to the sou…" at bounding box center [338, 270] width 12 height 12
radio input "true"
click at [519, 363] on button "SUBMIT" at bounding box center [525, 363] width 103 height 24
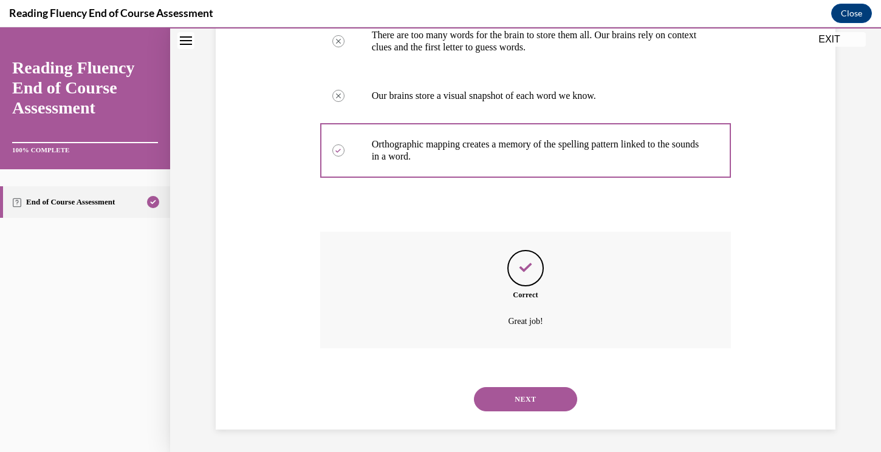
scroll to position [314, 0]
click at [519, 391] on button "NEXT" at bounding box center [525, 398] width 103 height 24
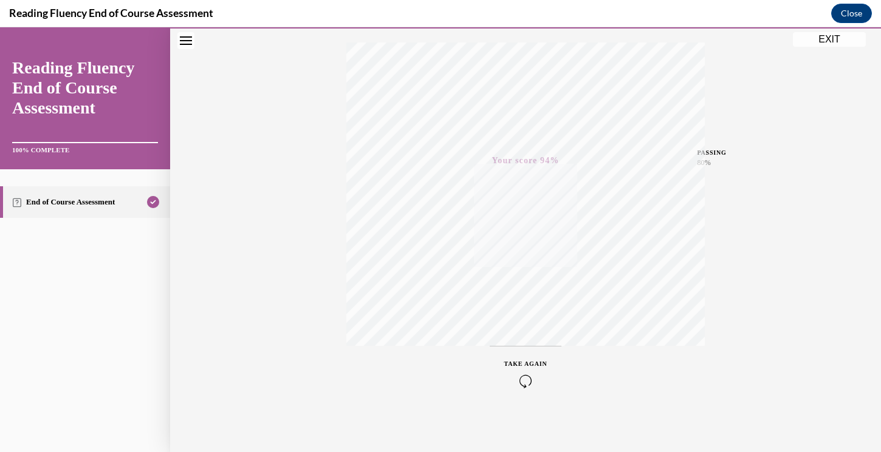
scroll to position [197, 0]
click at [824, 42] on button "EXIT" at bounding box center [828, 39] width 73 height 15
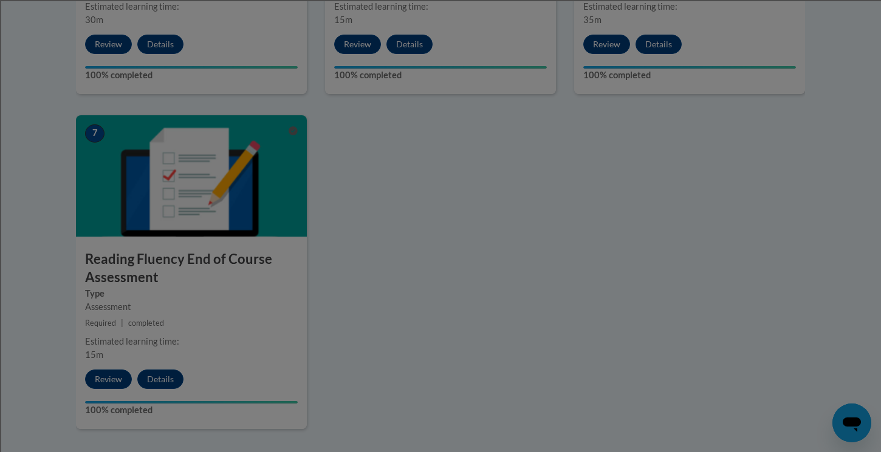
scroll to position [806, 0]
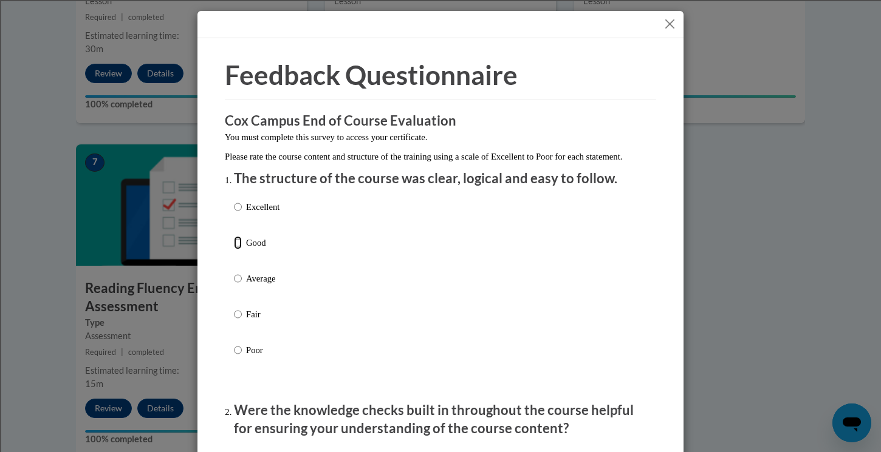
click at [240, 250] on input "Good" at bounding box center [238, 242] width 8 height 13
radio input "true"
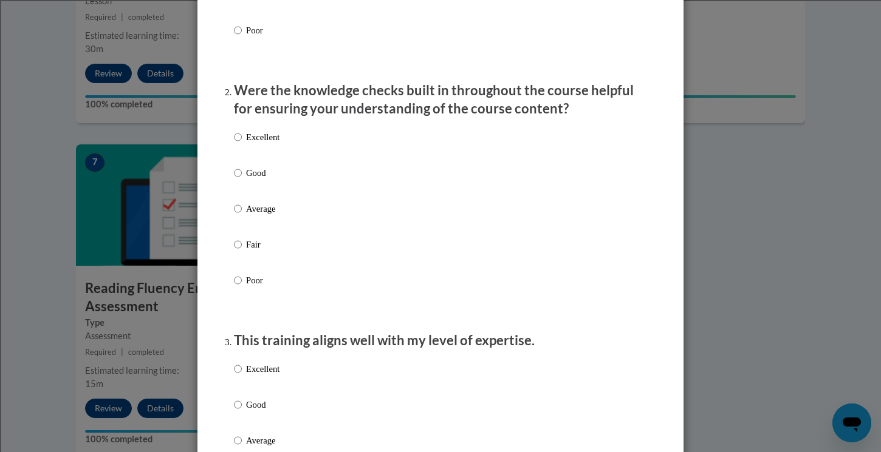
scroll to position [321, 0]
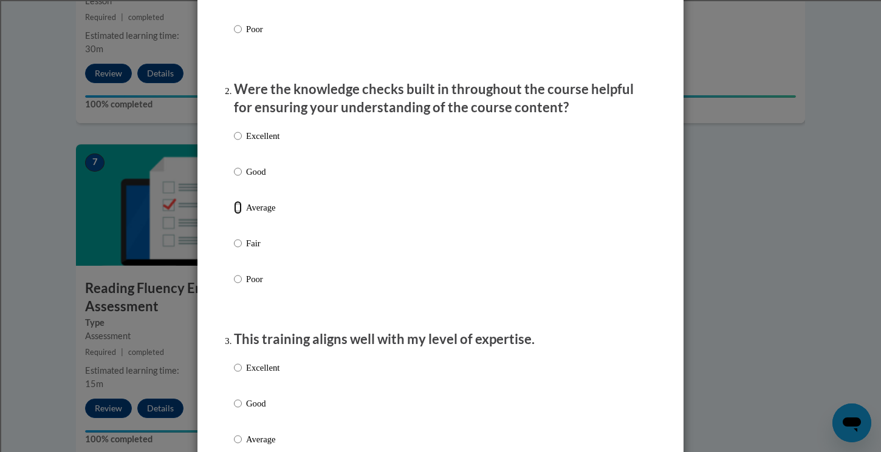
click at [236, 214] on input "Average" at bounding box center [238, 207] width 8 height 13
radio input "true"
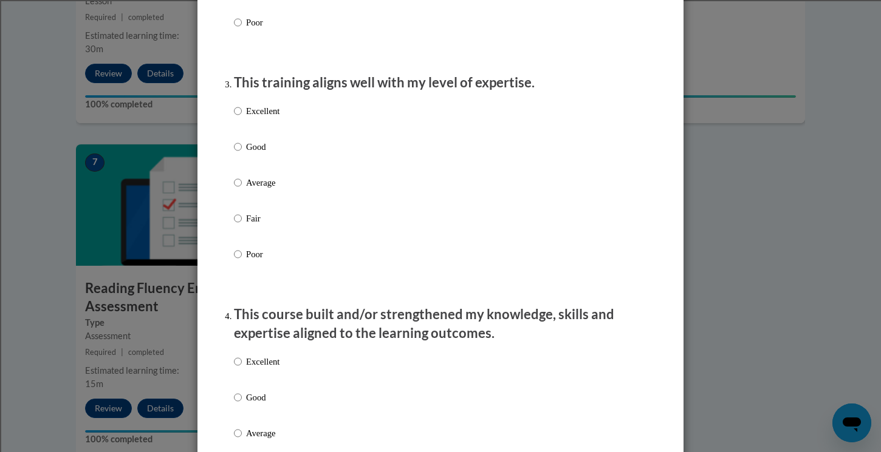
scroll to position [579, 0]
click at [240, 153] on input "Good" at bounding box center [238, 146] width 8 height 13
radio input "true"
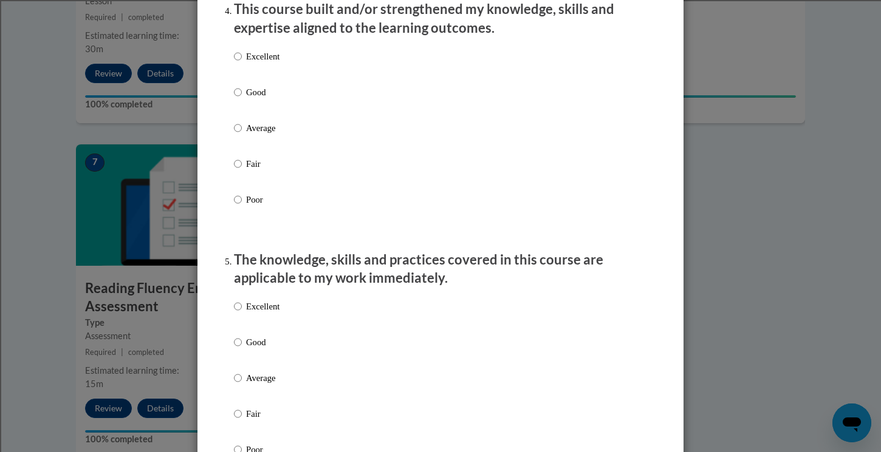
scroll to position [885, 0]
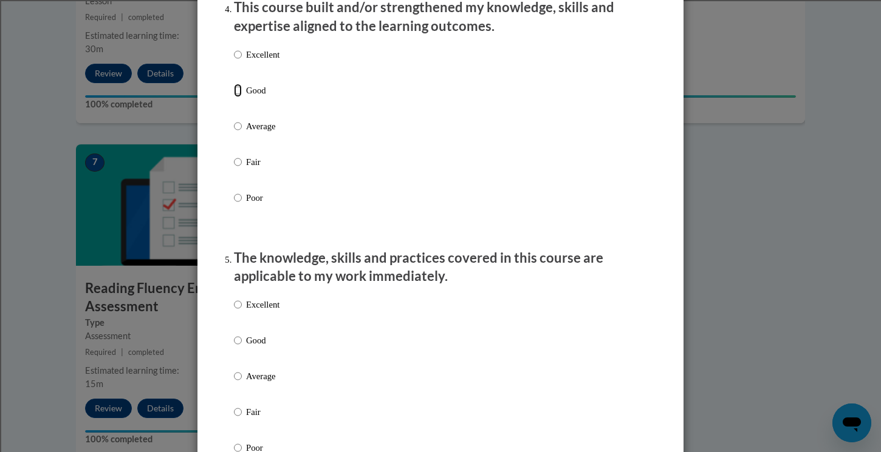
click at [239, 97] on input "Good" at bounding box center [238, 90] width 8 height 13
radio input "true"
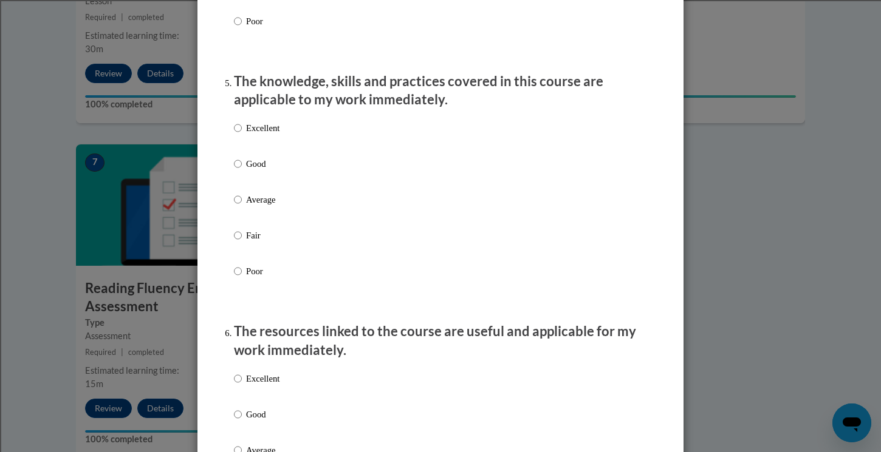
scroll to position [1067, 0]
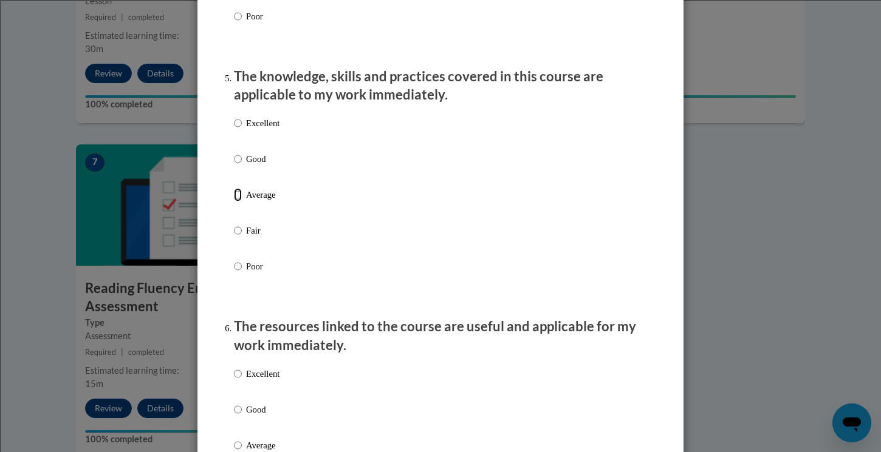
click at [237, 202] on input "Average" at bounding box center [238, 194] width 8 height 13
radio input "true"
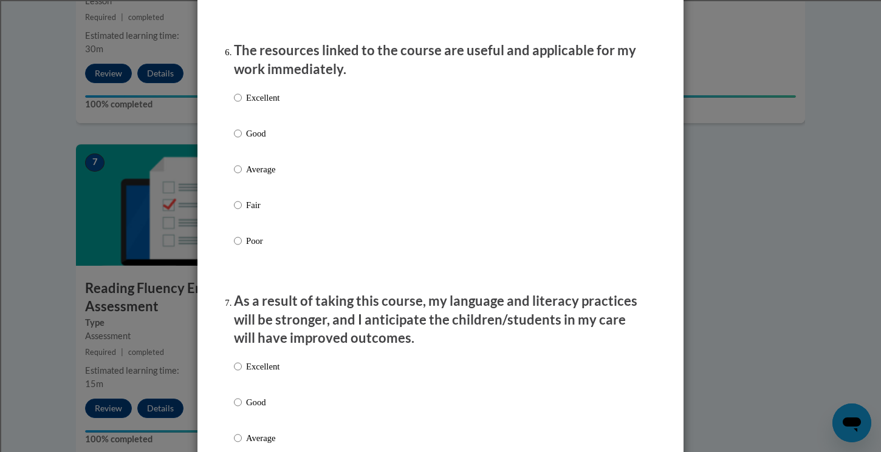
scroll to position [1349, 0]
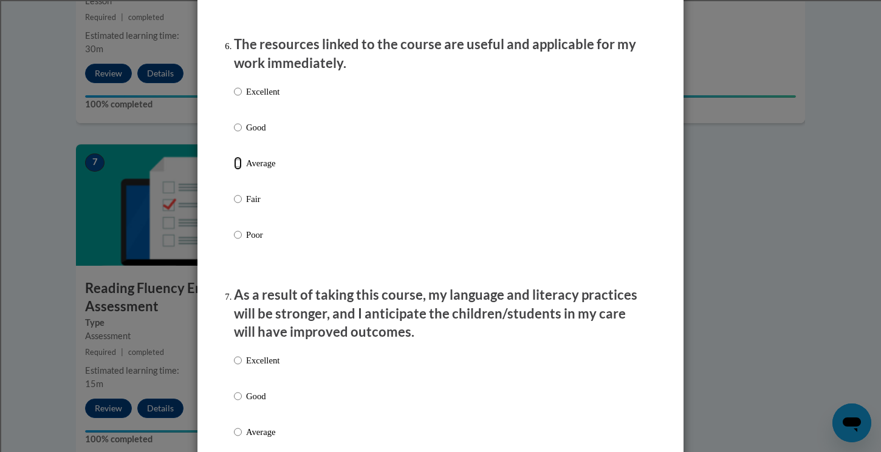
click at [237, 170] on input "Average" at bounding box center [238, 163] width 8 height 13
radio input "true"
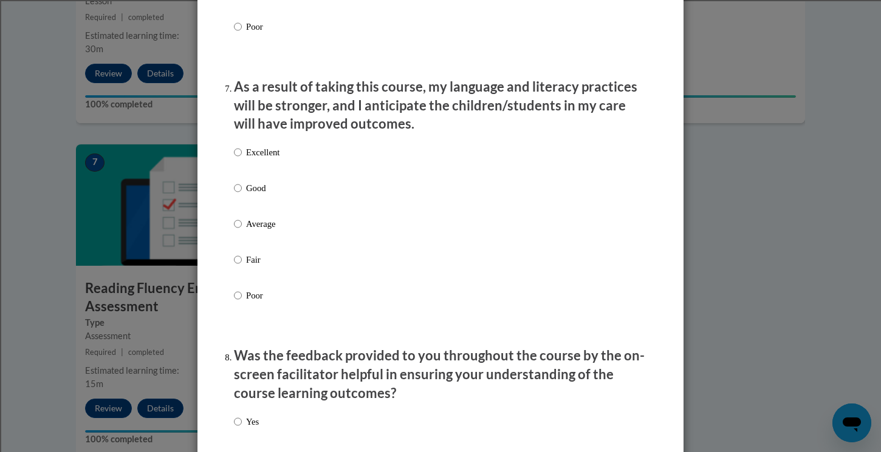
scroll to position [1559, 0]
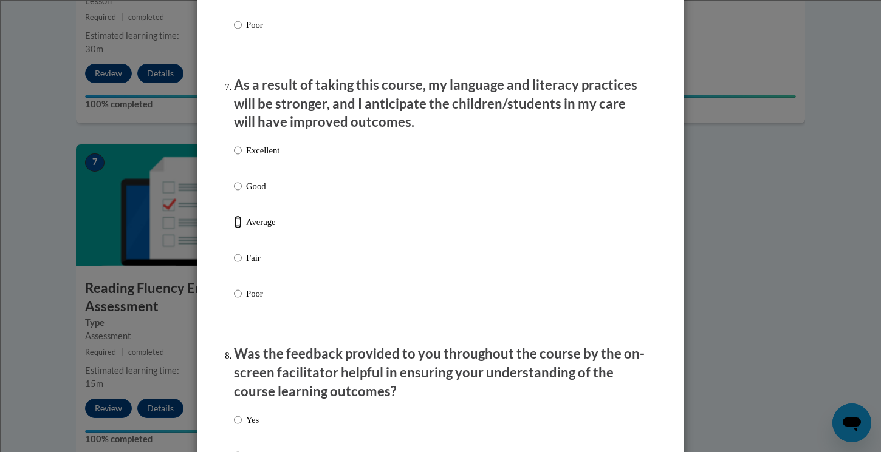
click at [236, 229] on input "Average" at bounding box center [238, 222] width 8 height 13
radio input "true"
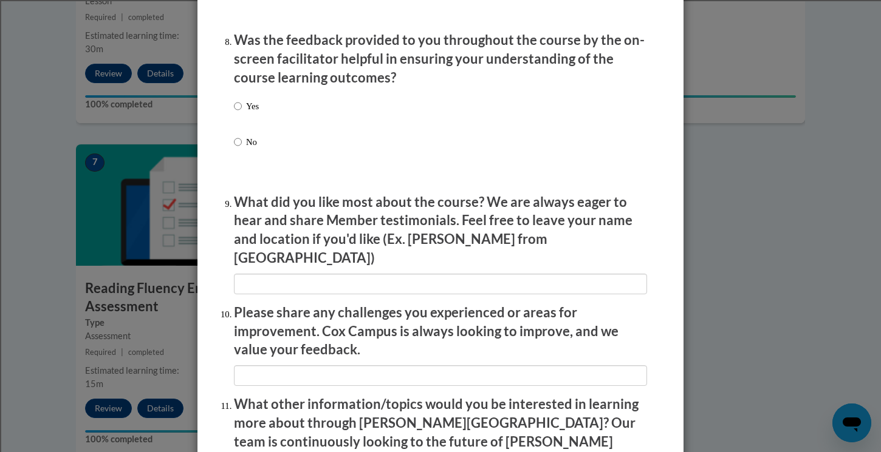
scroll to position [1905, 0]
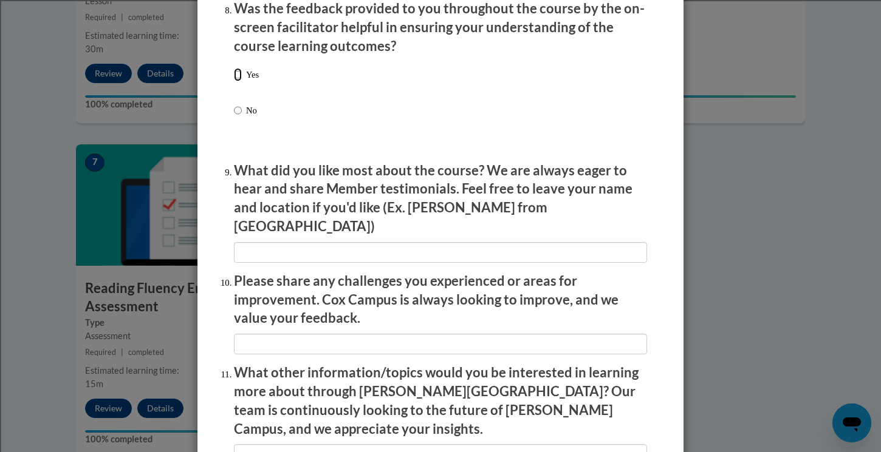
click at [240, 81] on input "Yes" at bounding box center [238, 74] width 8 height 13
radio input "true"
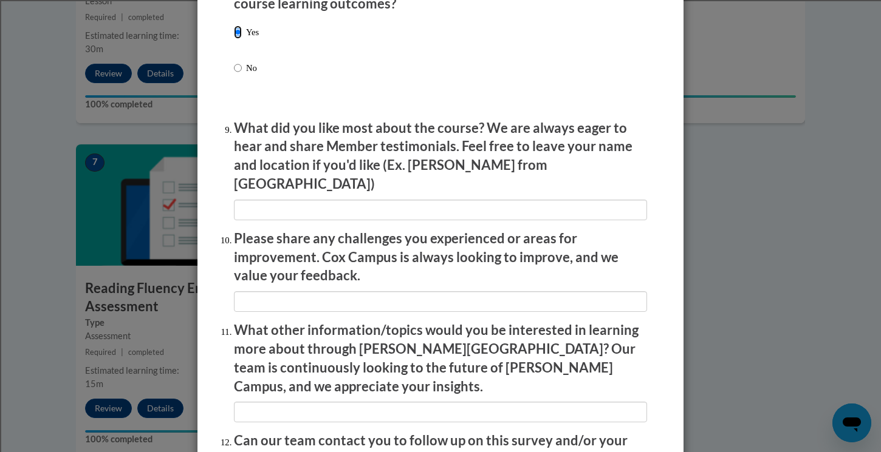
scroll to position [2074, 0]
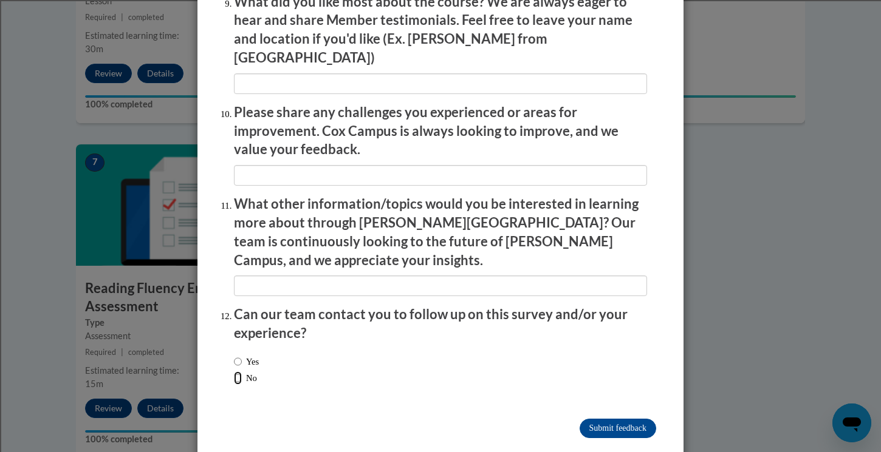
click at [237, 372] on input "No" at bounding box center [238, 378] width 8 height 13
radio input "true"
click at [610, 419] on input "Submit feedback" at bounding box center [617, 428] width 77 height 19
